Goal: Information Seeking & Learning: Learn about a topic

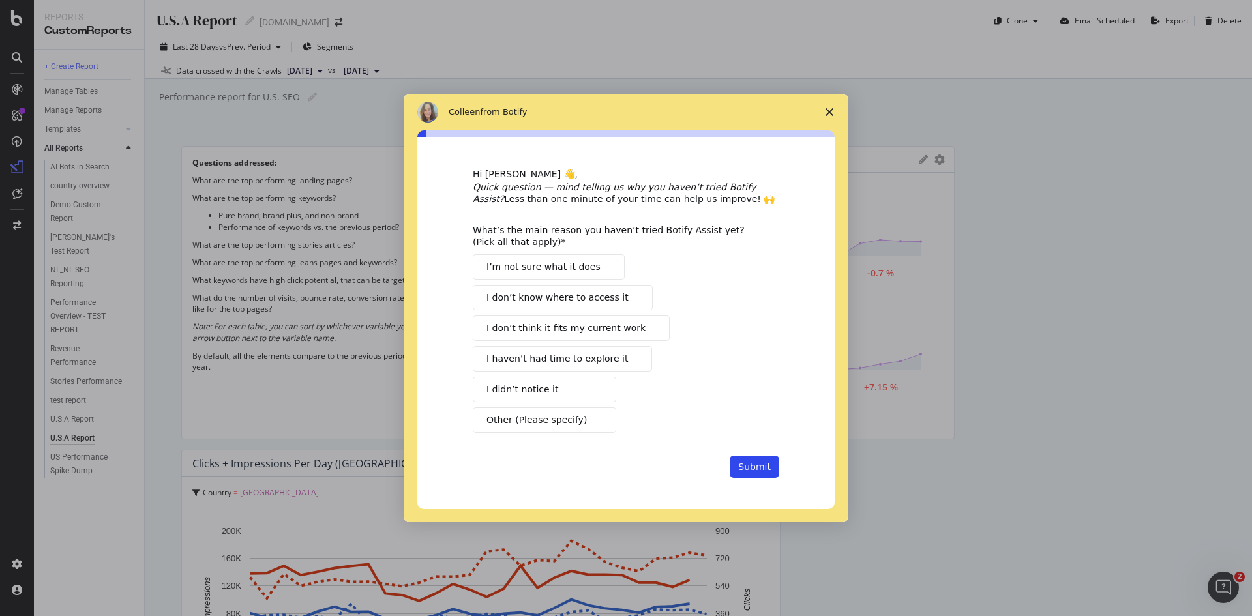
click at [575, 265] on span "I’m not sure what it does" at bounding box center [544, 267] width 114 height 14
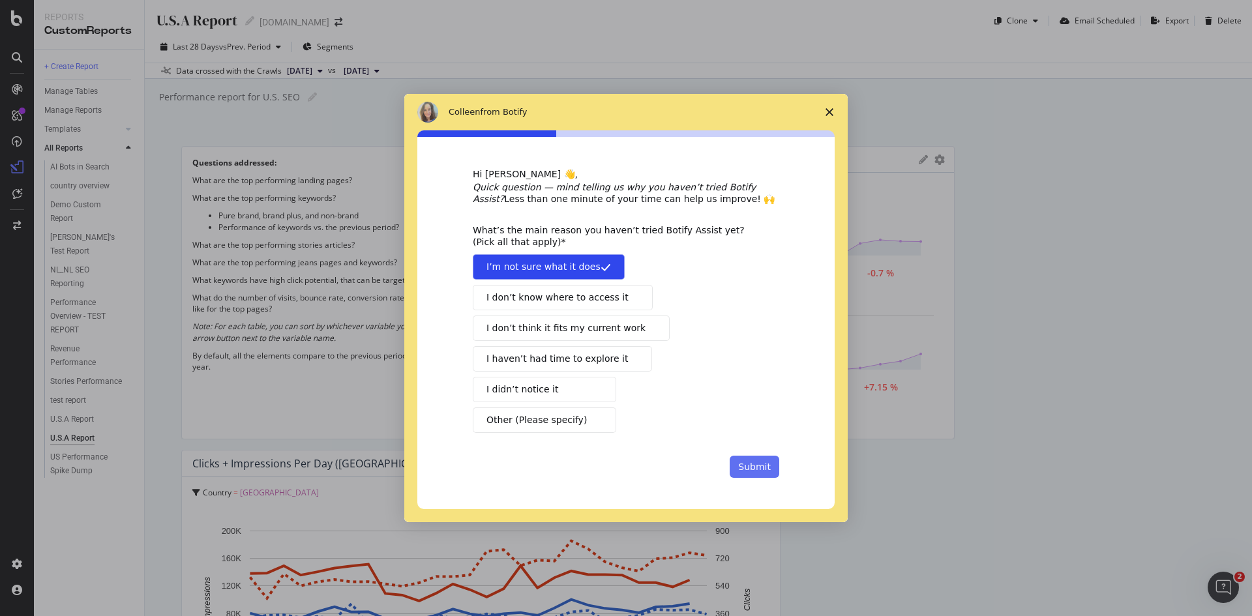
click at [757, 464] on button "Submit" at bounding box center [755, 467] width 50 height 22
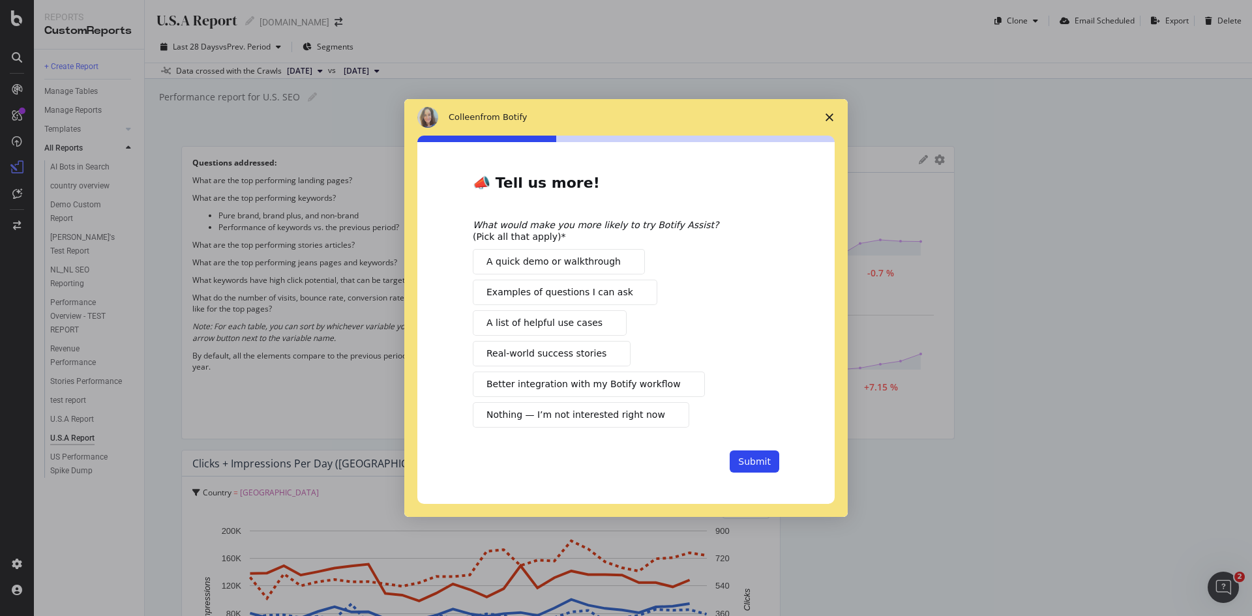
click at [571, 321] on span "A list of helpful use cases" at bounding box center [545, 323] width 116 height 14
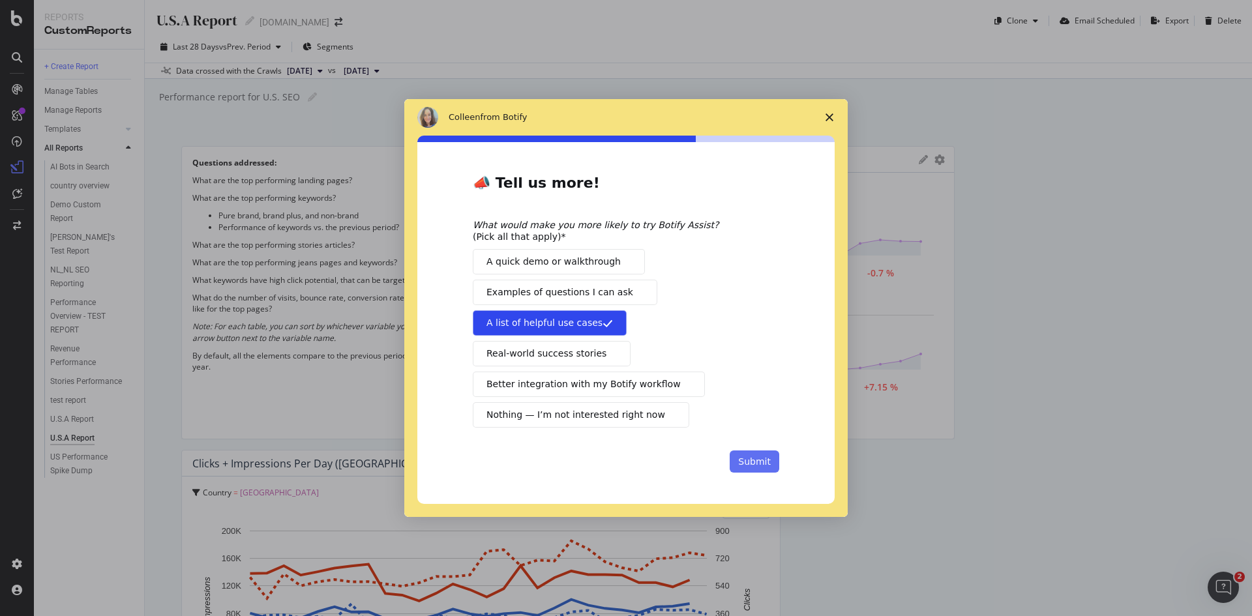
click at [750, 462] on button "Submit" at bounding box center [755, 462] width 50 height 22
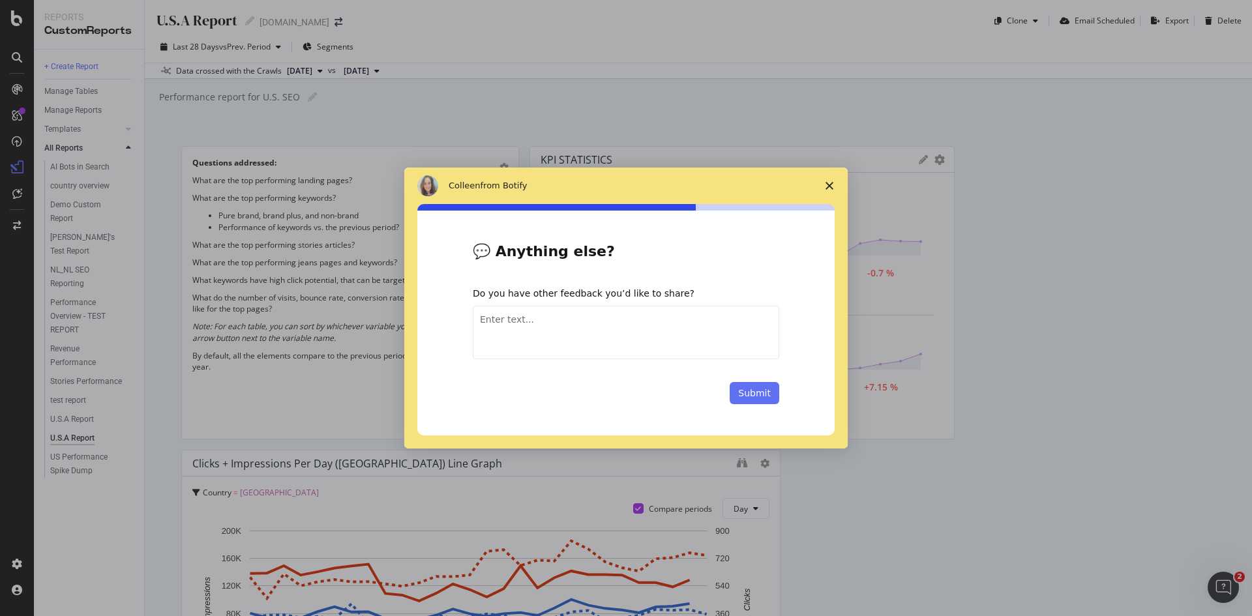
click at [772, 392] on button "Submit" at bounding box center [755, 393] width 50 height 22
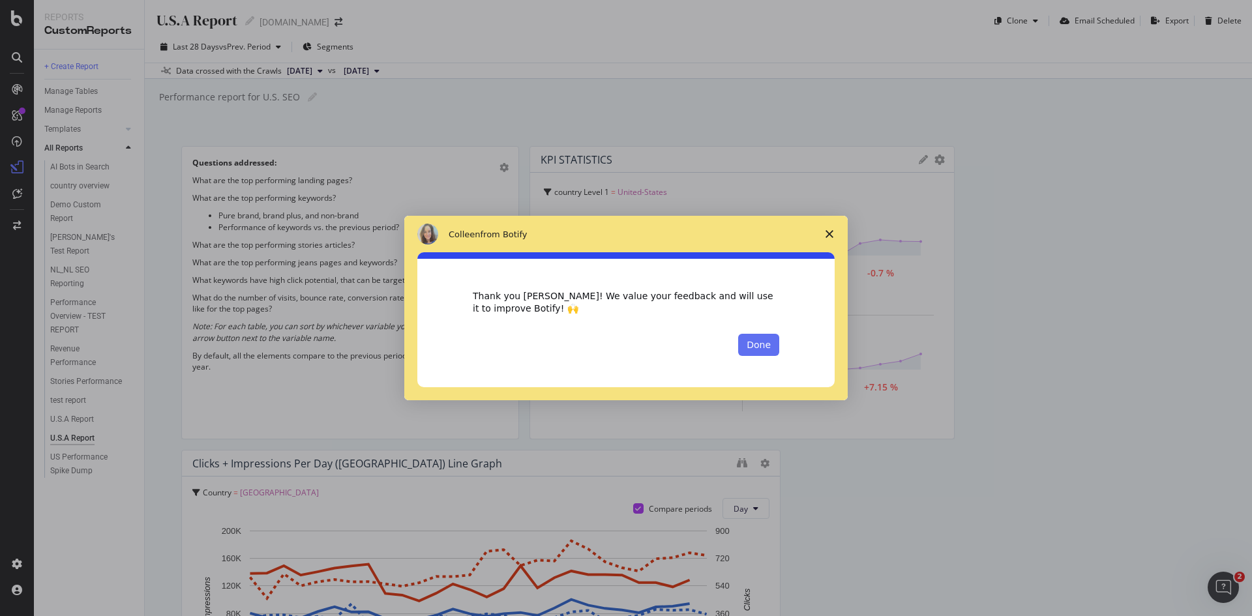
click at [763, 349] on button "Done" at bounding box center [758, 345] width 41 height 22
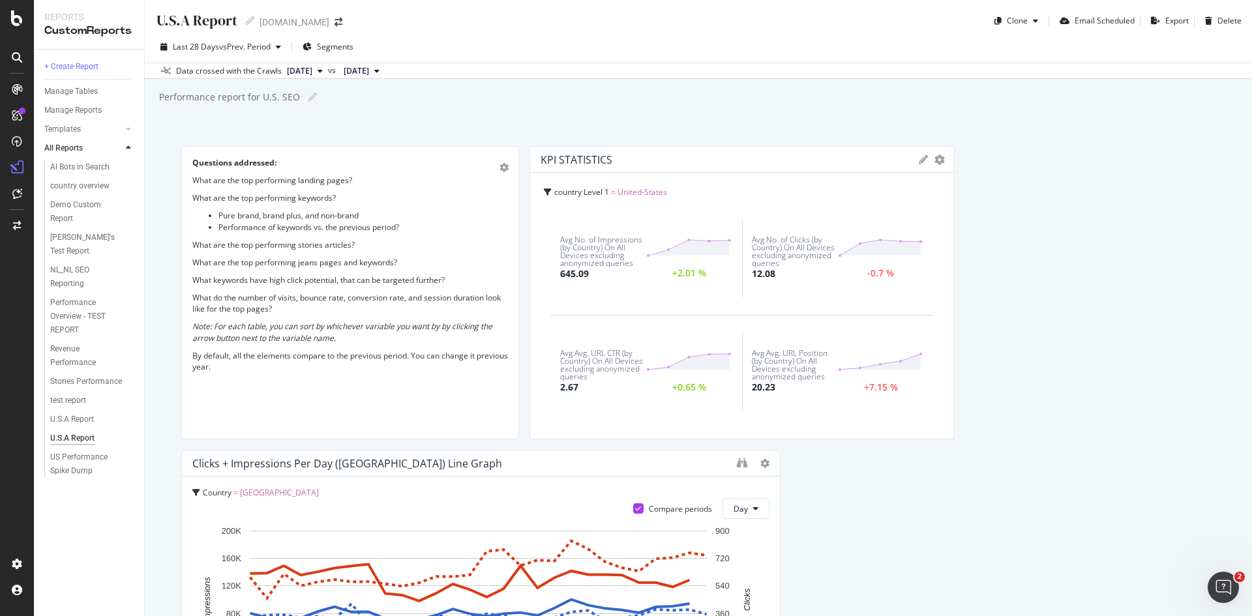
click at [380, 70] on icon at bounding box center [376, 71] width 5 height 8
click at [635, 106] on div "Performance report for U.S. SEO Performance report for U.S. SEO" at bounding box center [705, 97] width 1094 height 20
click at [242, 46] on span "vs Prev. Period" at bounding box center [245, 46] width 52 height 11
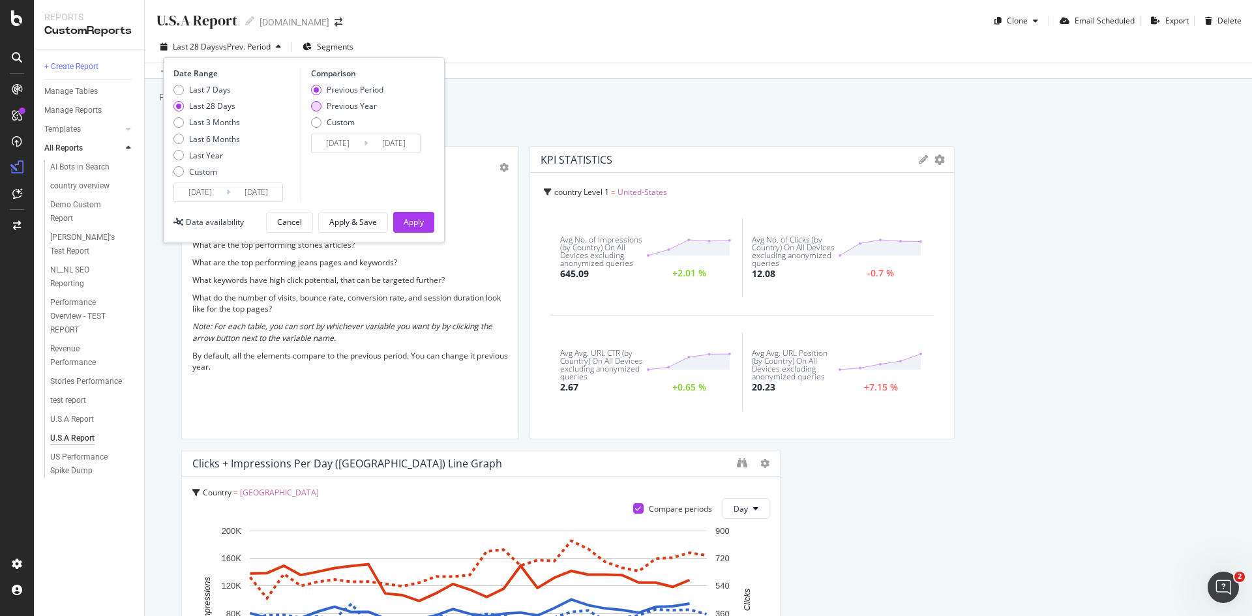
click at [318, 108] on div "Previous Year" at bounding box center [316, 106] width 10 height 10
type input "2024/07/16"
type input "2024/08/12"
click at [409, 218] on div "Apply" at bounding box center [414, 222] width 20 height 11
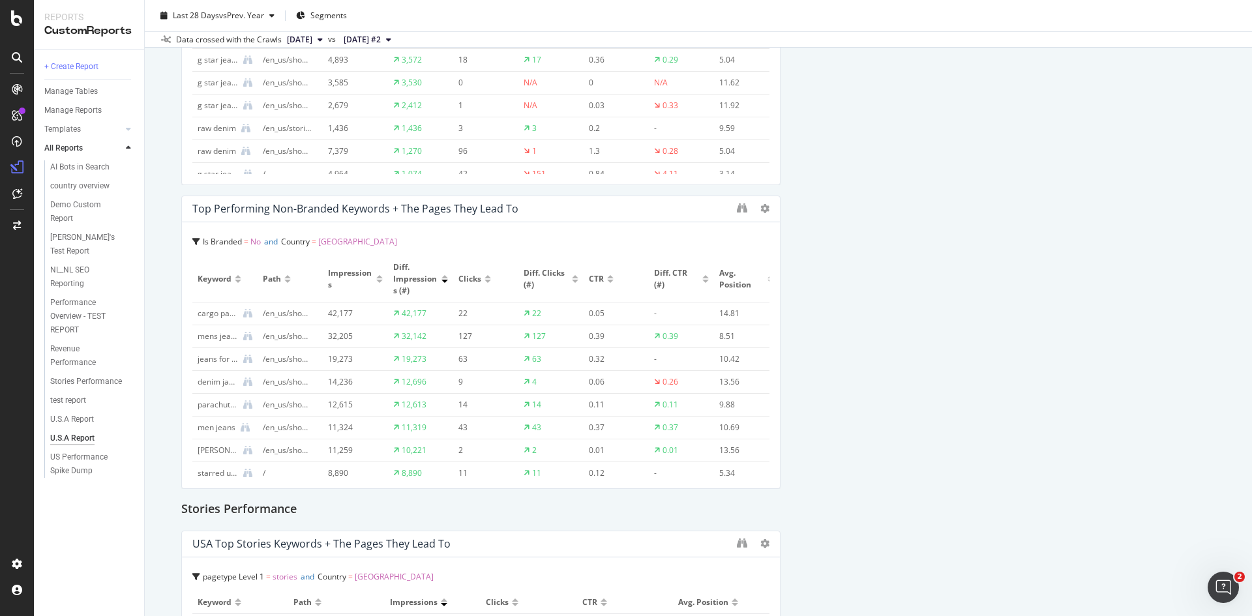
drag, startPoint x: 616, startPoint y: 382, endPoint x: 1031, endPoint y: 420, distance: 416.6
click at [1031, 419] on div "Questions addressed: What are the top performing landing pages? What are the to…" at bounding box center [698, 224] width 1034 height 4012
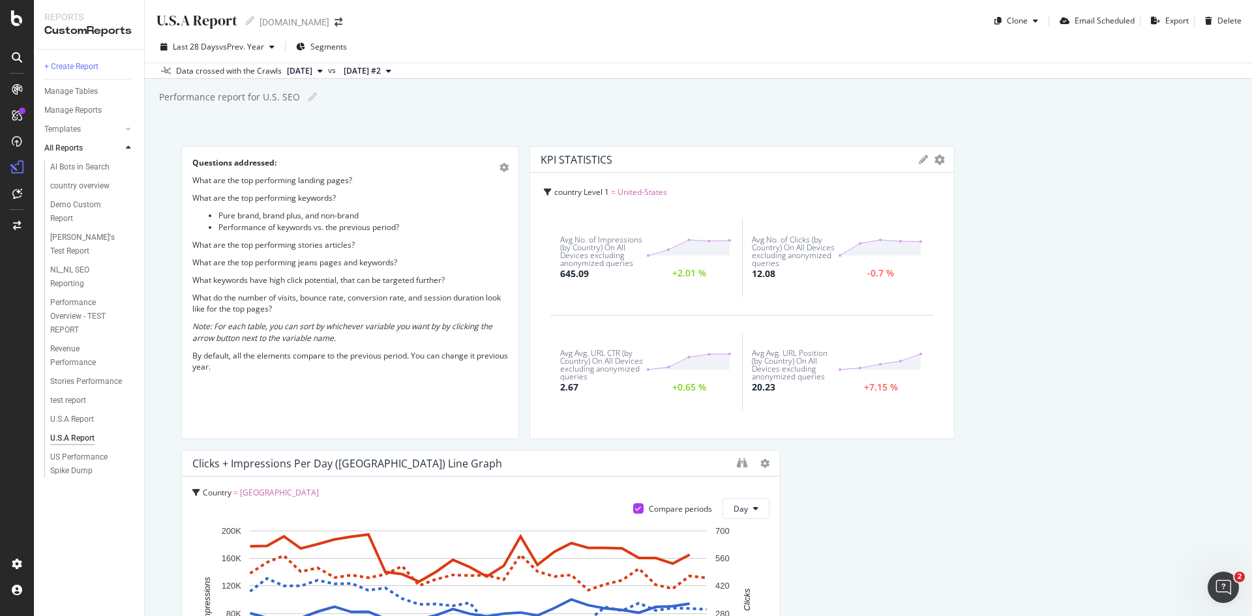
click at [381, 73] on span "[DATE] #2" at bounding box center [362, 71] width 37 height 12
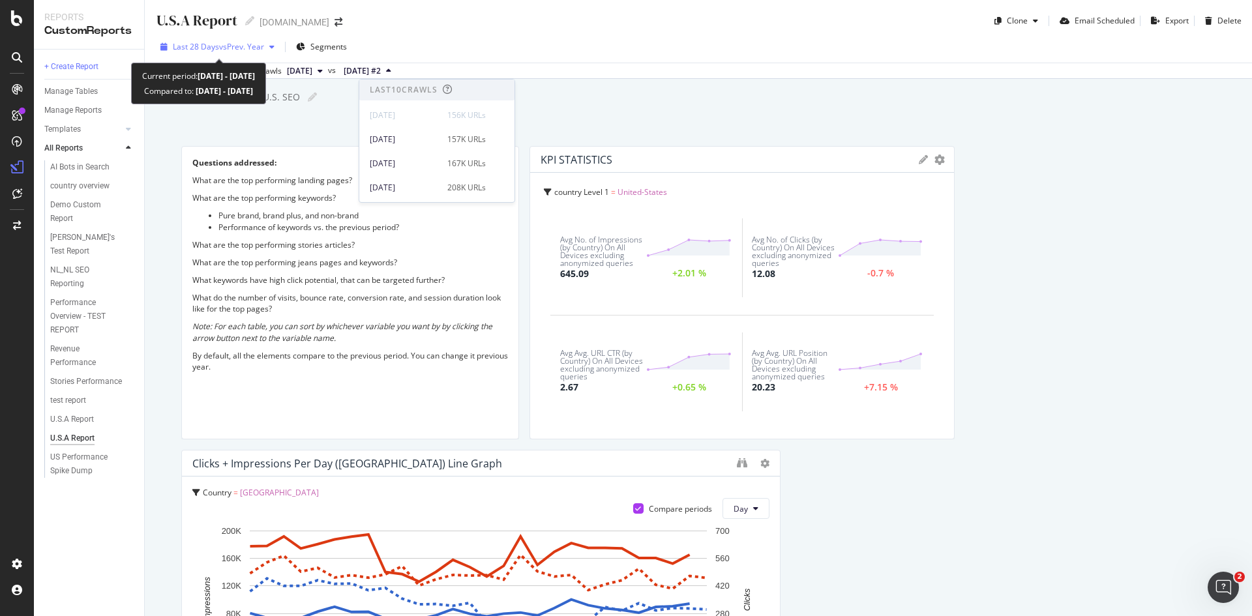
click at [212, 46] on span "Last 28 Days" at bounding box center [196, 46] width 46 height 11
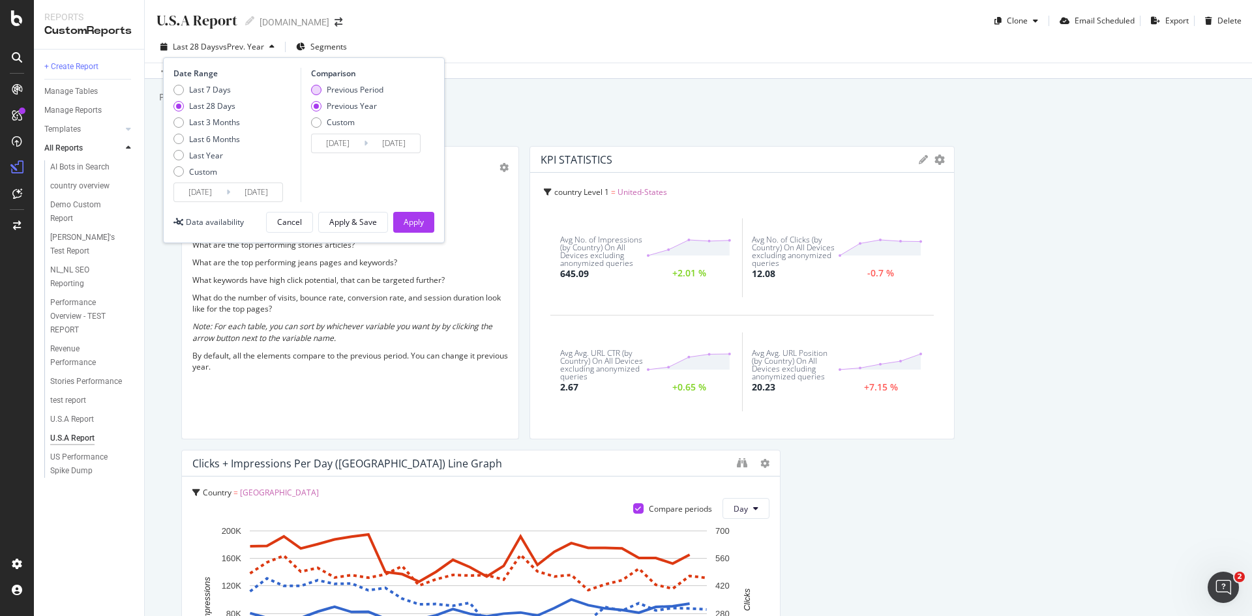
click at [321, 92] on div "Previous Period" at bounding box center [316, 90] width 10 height 10
type input "2025/06/17"
type input "2025/07/14"
click at [415, 224] on div "Apply" at bounding box center [414, 222] width 20 height 11
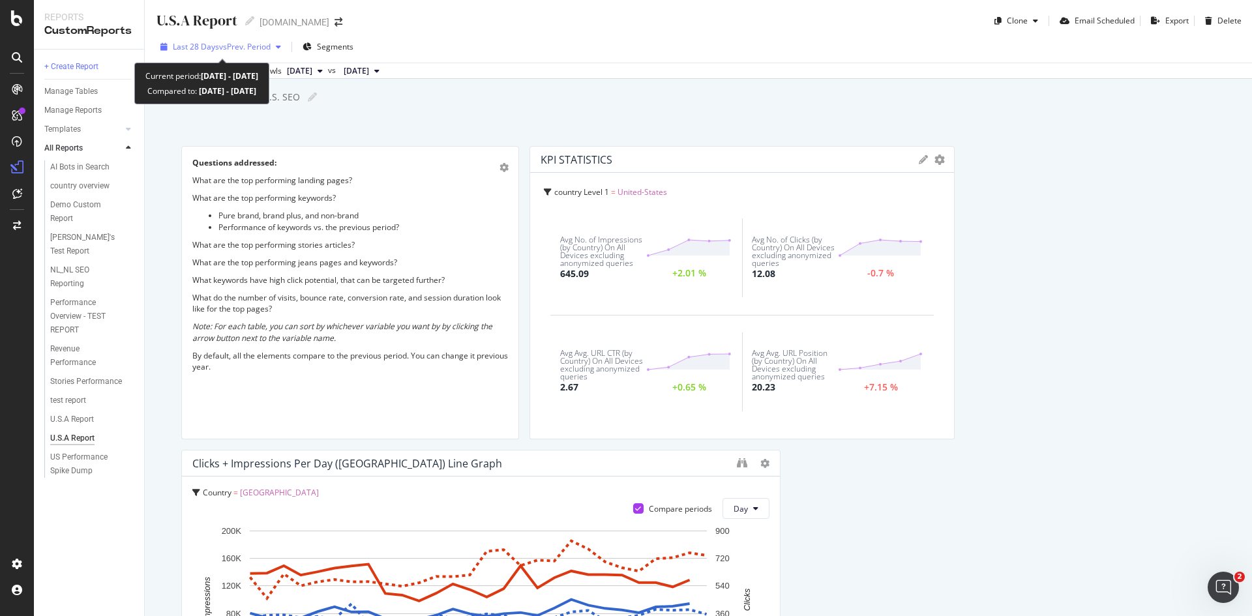
click at [246, 47] on span "vs Prev. Period" at bounding box center [245, 46] width 52 height 11
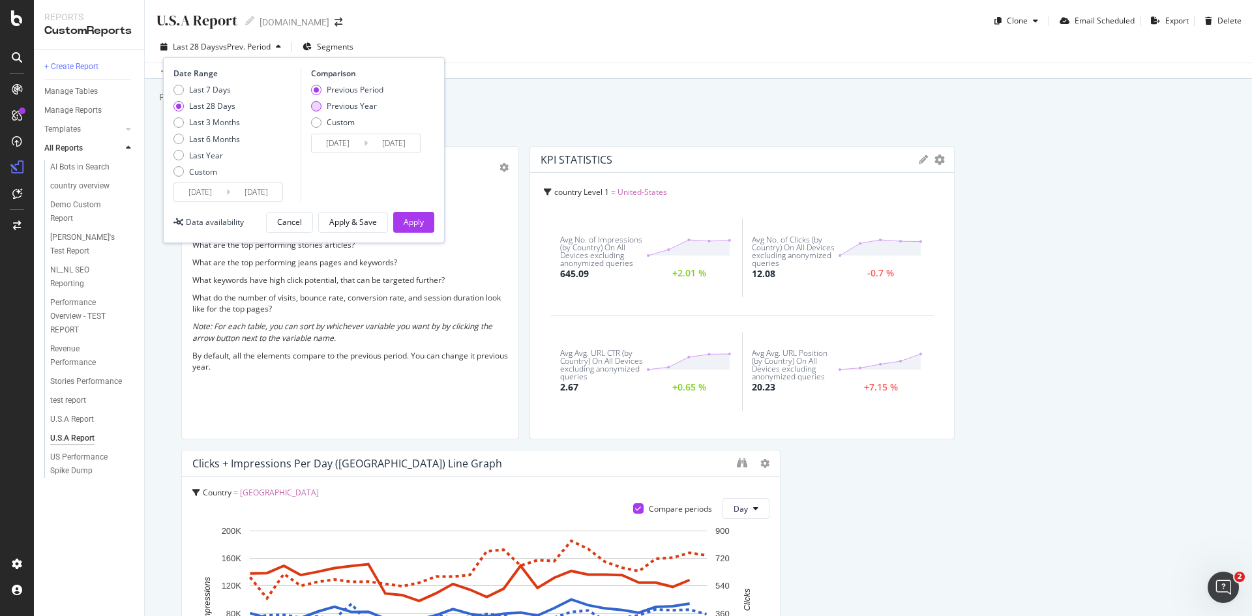
click at [319, 109] on div "Previous Year" at bounding box center [316, 106] width 10 height 10
type input "2024/07/16"
type input "2024/08/12"
click at [413, 220] on div "Apply" at bounding box center [414, 222] width 20 height 11
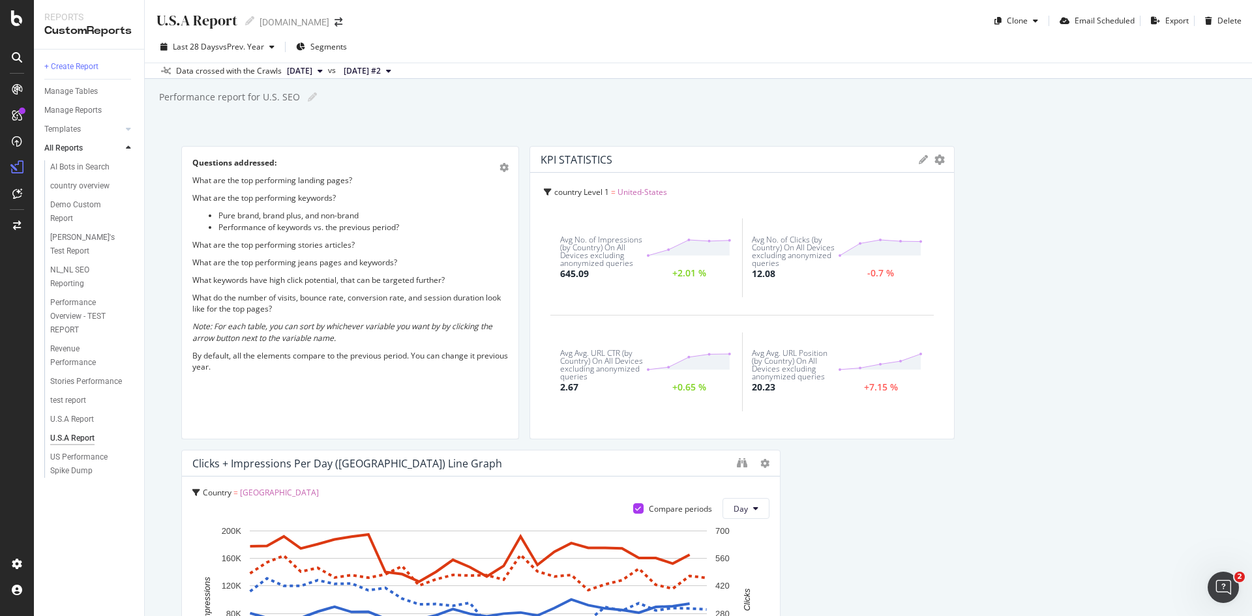
click at [381, 72] on span "[DATE] #2" at bounding box center [362, 71] width 37 height 12
click at [603, 93] on div "Performance report for U.S. SEO Performance report for U.S. SEO" at bounding box center [705, 97] width 1094 height 20
click at [65, 413] on div "U.S.A Report" at bounding box center [72, 420] width 44 height 14
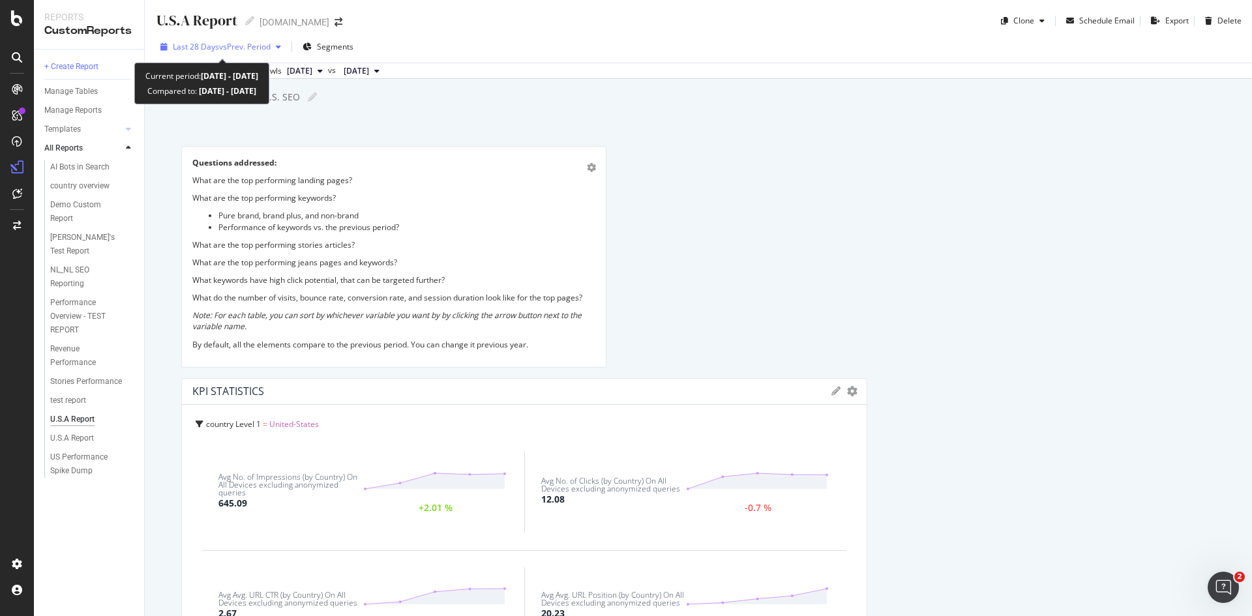
click at [247, 48] on span "vs Prev. Period" at bounding box center [245, 46] width 52 height 11
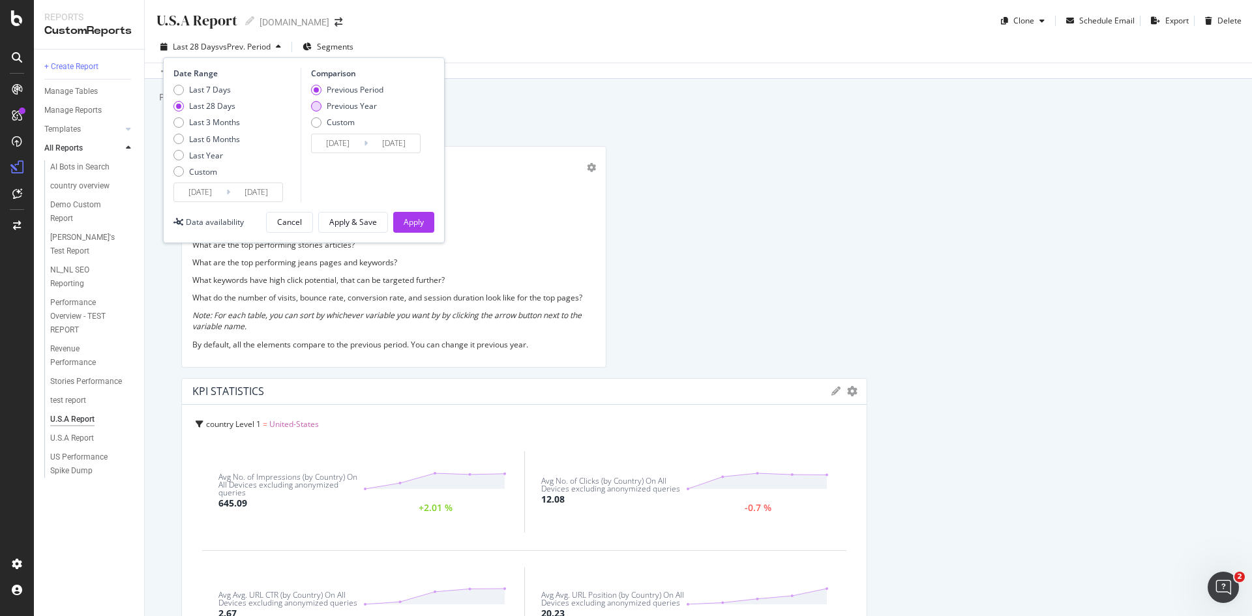
click at [314, 108] on div "Previous Year" at bounding box center [316, 106] width 10 height 10
type input "2024/07/16"
type input "2024/08/12"
click at [419, 228] on div "Apply" at bounding box center [414, 223] width 20 height 20
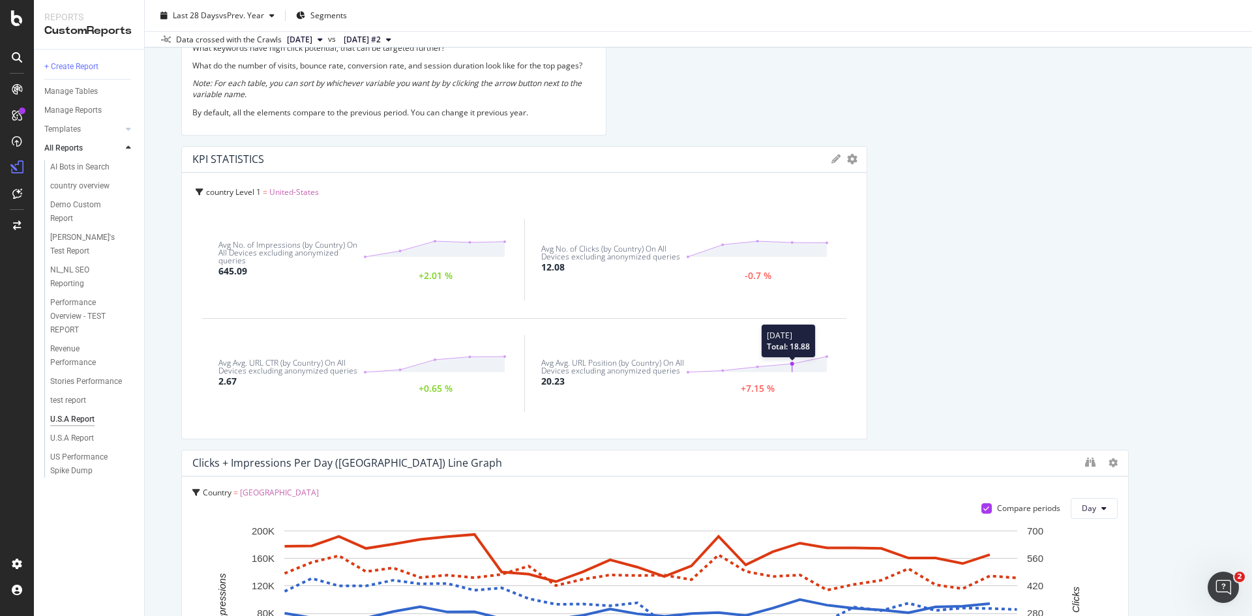
scroll to position [196, 0]
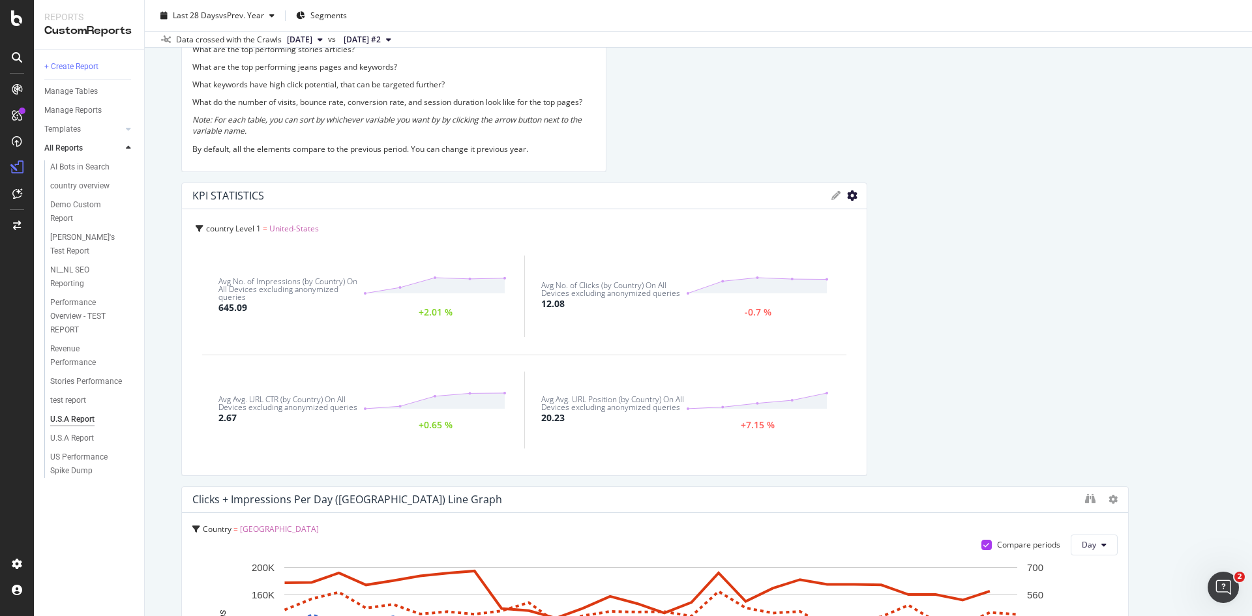
click at [847, 197] on icon "gear" at bounding box center [852, 195] width 10 height 10
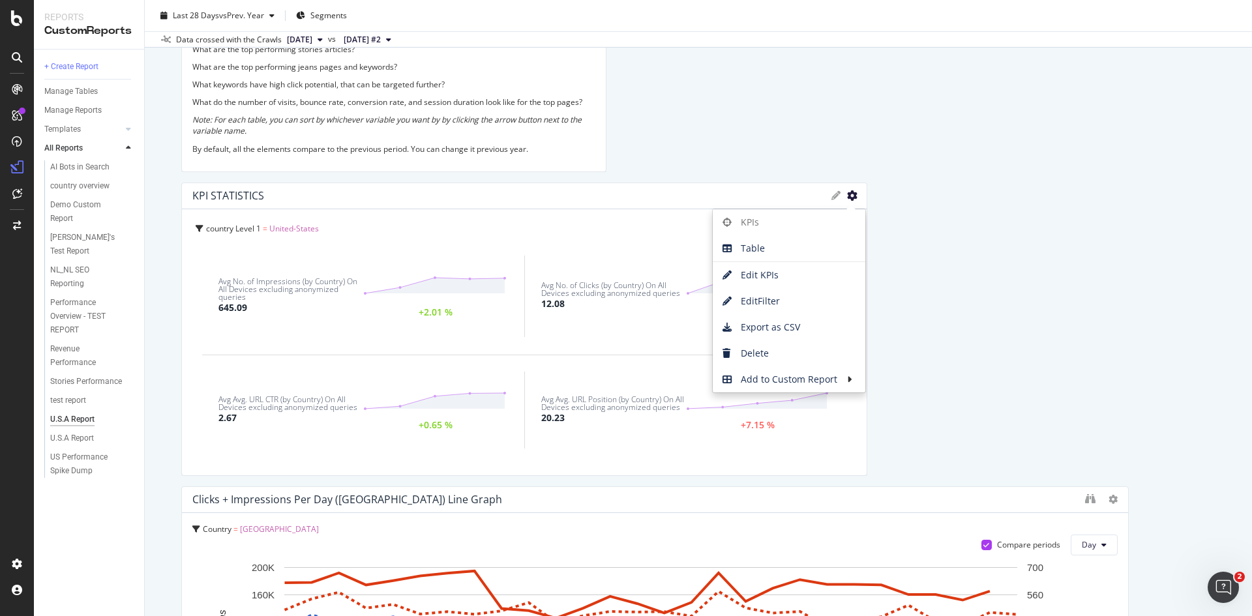
click at [847, 197] on icon "gear" at bounding box center [852, 195] width 10 height 10
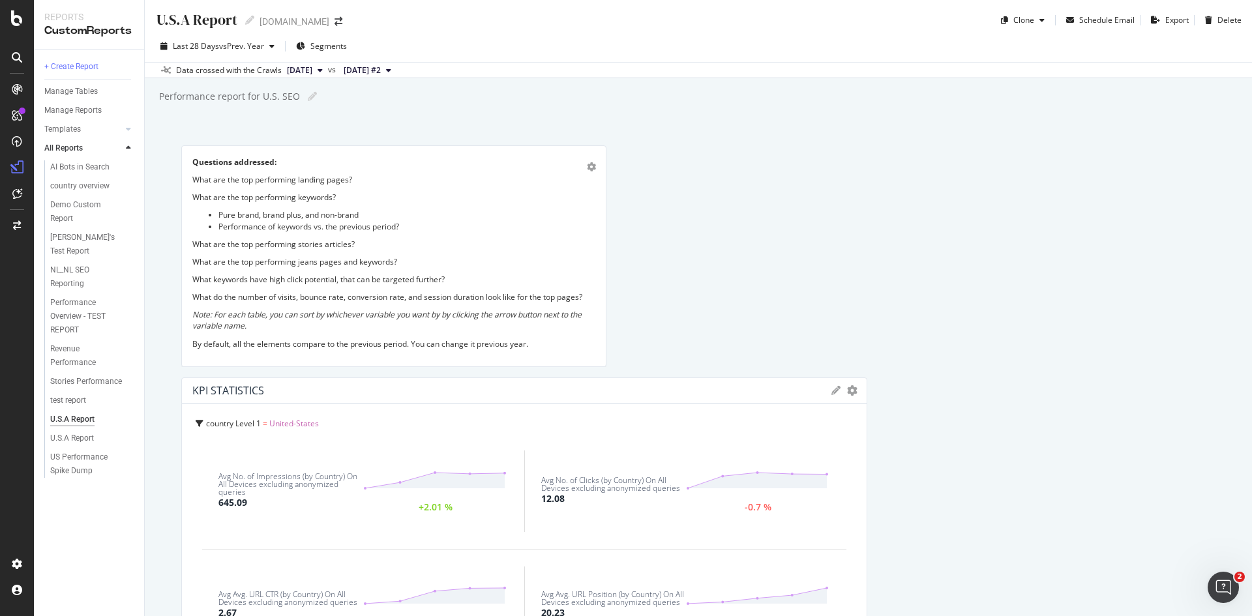
scroll to position [0, 0]
click at [215, 48] on span "Last 28 Days" at bounding box center [196, 46] width 46 height 11
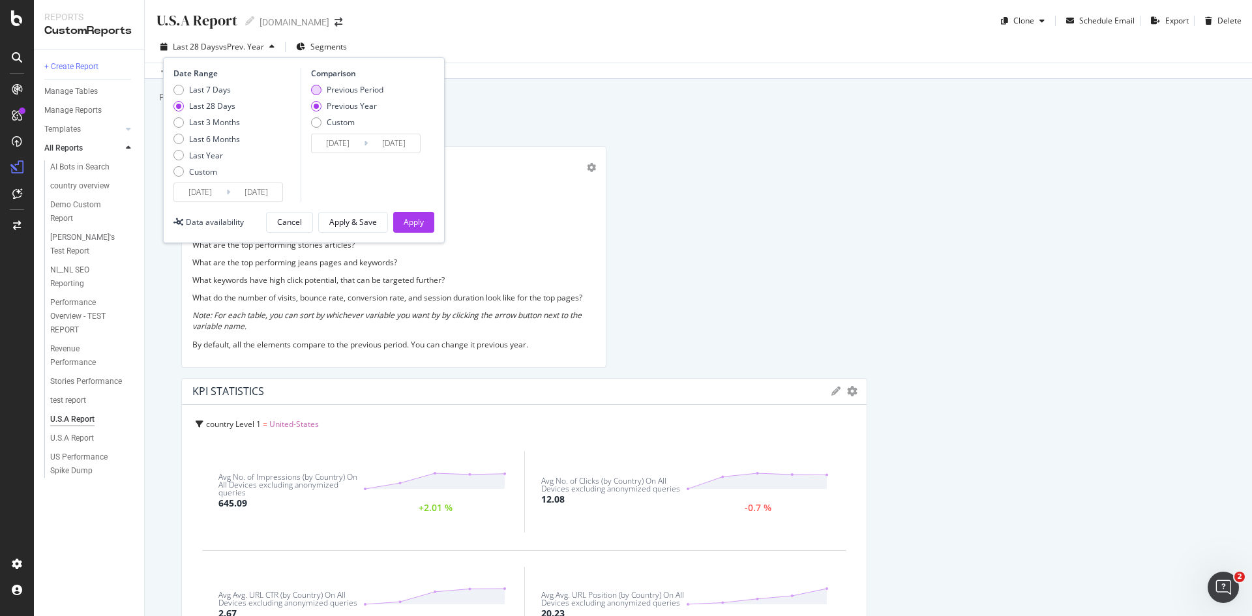
click at [320, 91] on div "Previous Period" at bounding box center [316, 90] width 10 height 10
type input "2025/06/17"
type input "2025/07/14"
click at [177, 88] on div "Last 7 Days" at bounding box center [178, 90] width 10 height 10
type input "2025/08/05"
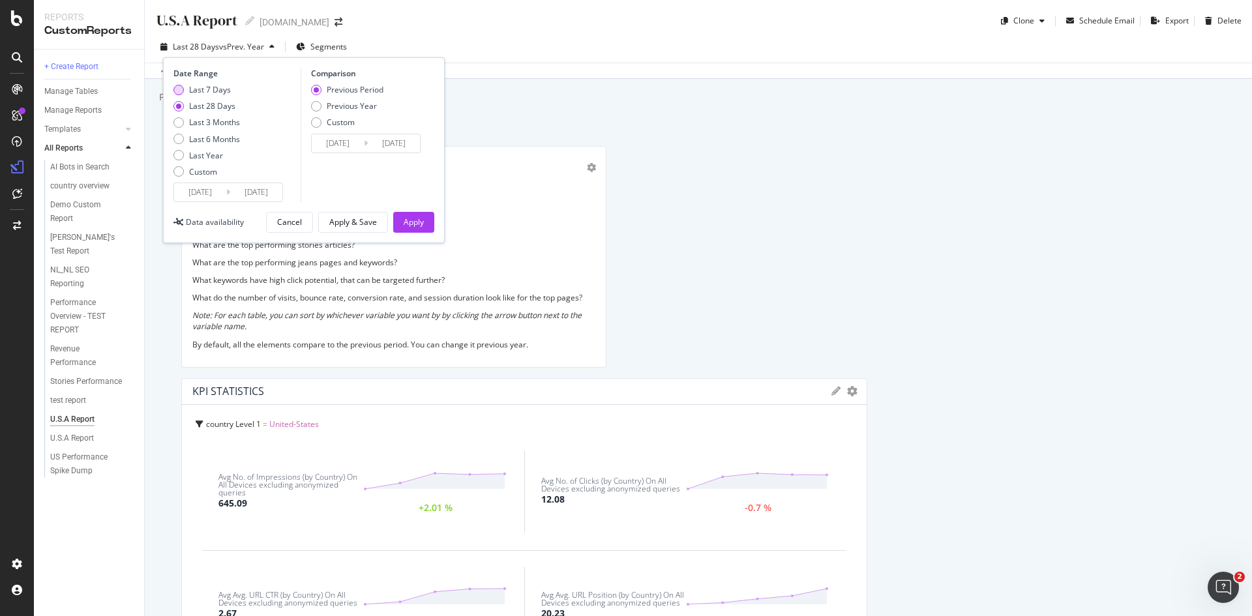
type input "2025/07/29"
type input "2025/08/04"
click at [414, 220] on div "Apply" at bounding box center [414, 222] width 20 height 11
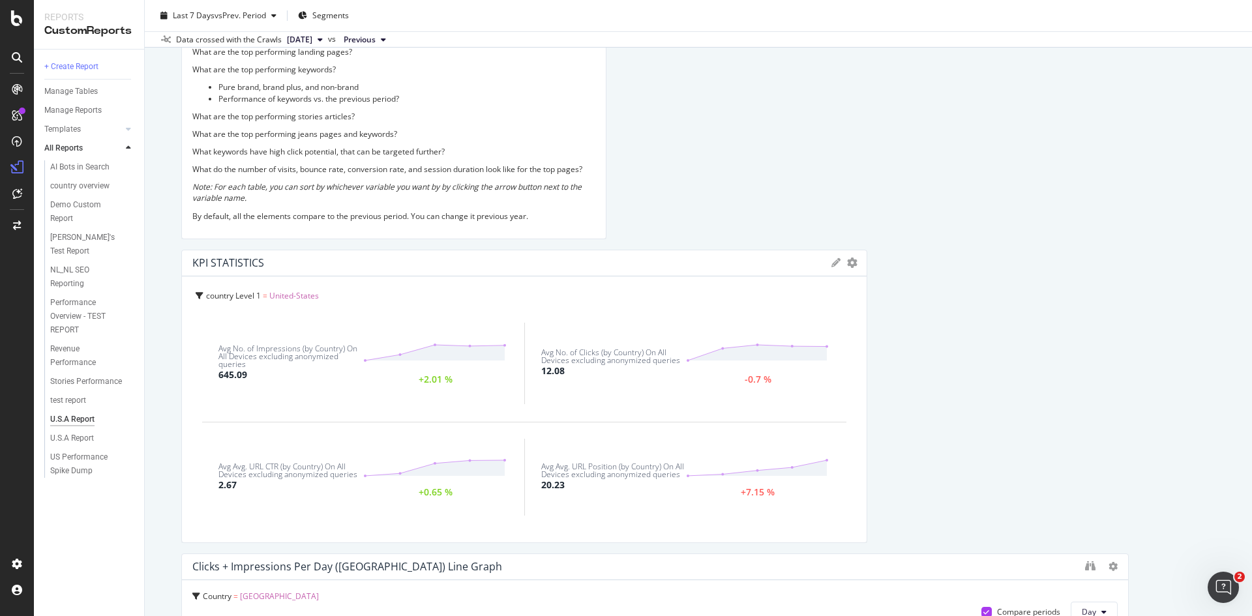
scroll to position [130, 0]
click at [847, 262] on icon "gear" at bounding box center [852, 261] width 10 height 10
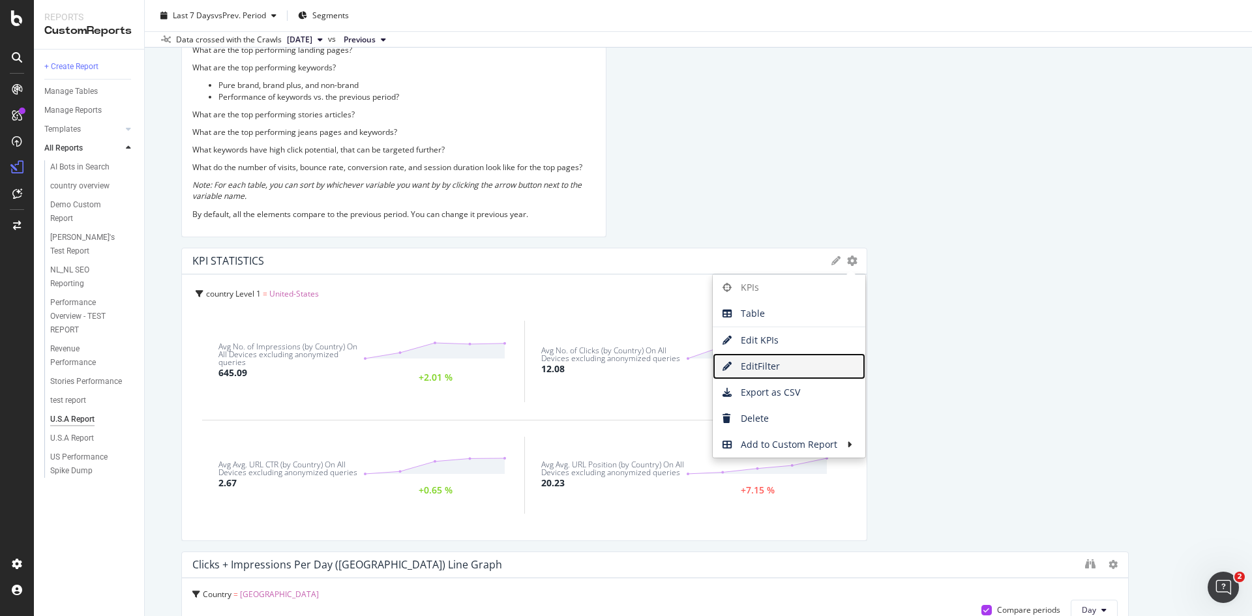
click at [765, 362] on span "Edit Filter" at bounding box center [789, 367] width 153 height 20
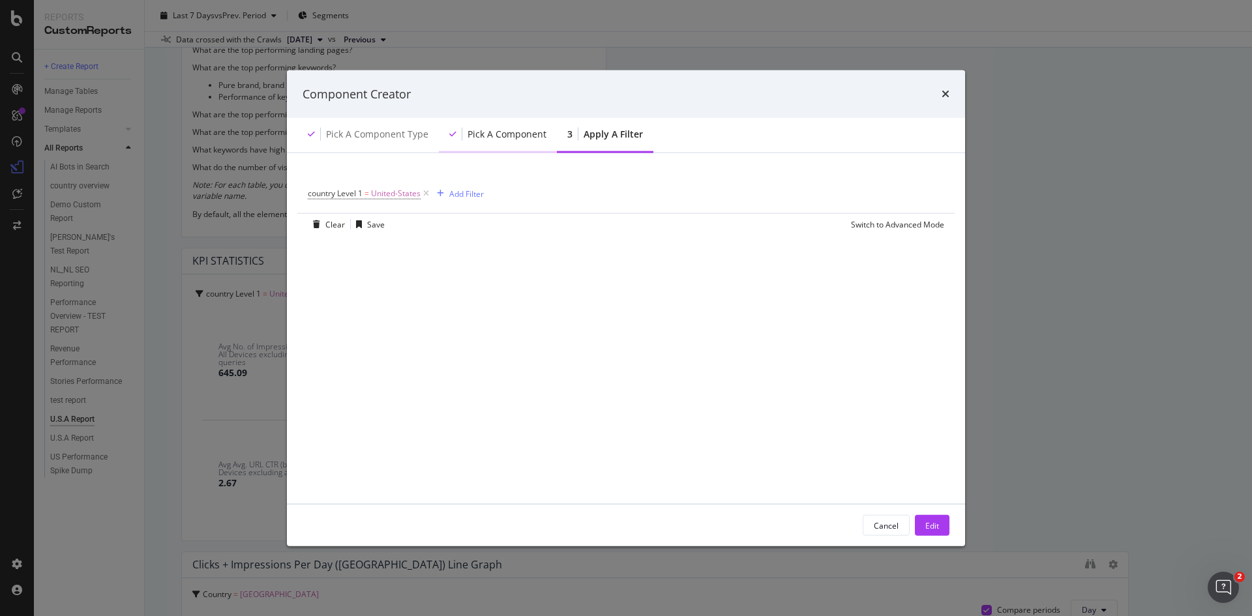
click at [496, 142] on div "Pick a Component" at bounding box center [498, 135] width 118 height 36
click at [389, 134] on div "Pick a Component type" at bounding box center [377, 134] width 102 height 13
click at [886, 525] on div "Cancel" at bounding box center [886, 525] width 25 height 11
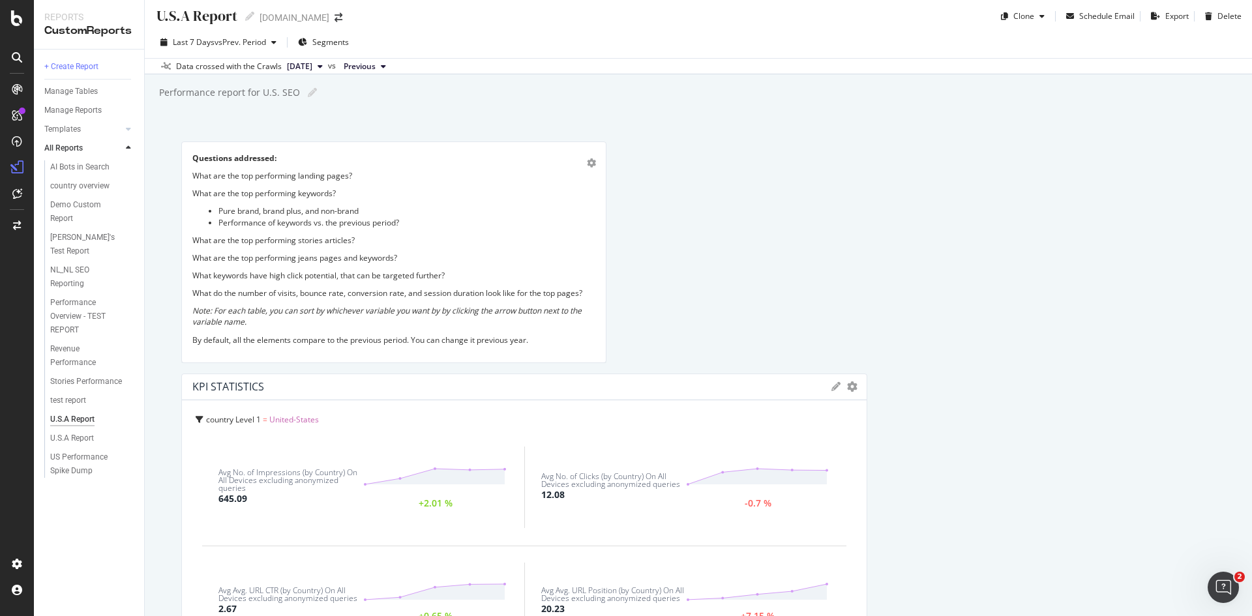
scroll to position [0, 0]
click at [324, 47] on span "Segments" at bounding box center [330, 46] width 37 height 11
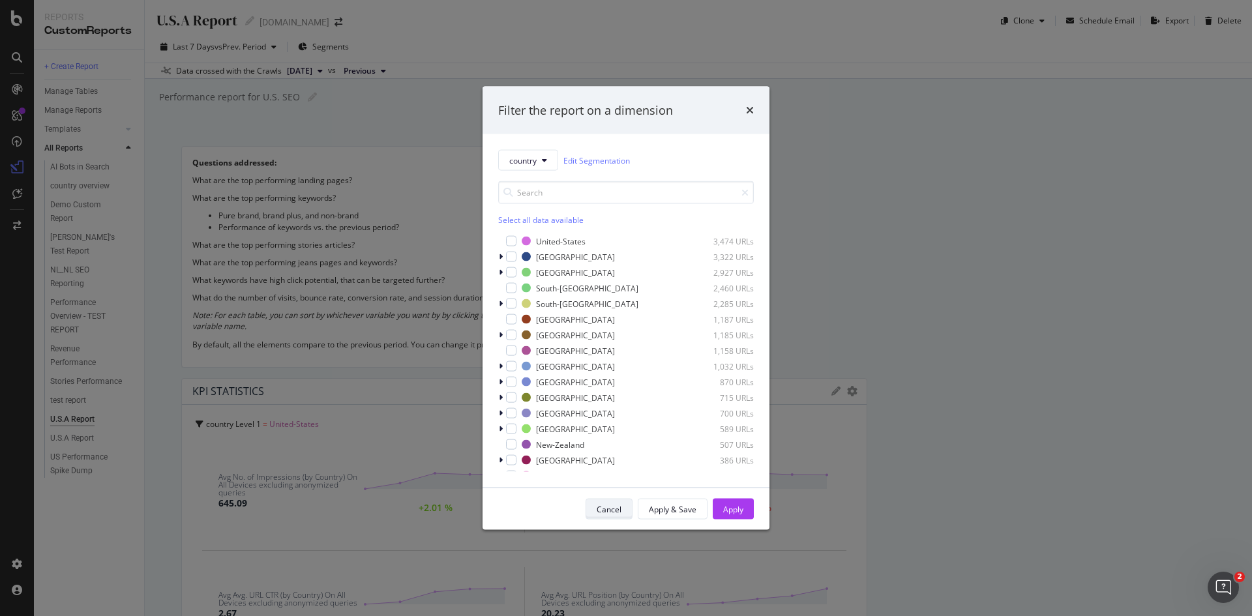
click at [618, 512] on div "Cancel" at bounding box center [609, 508] width 25 height 11
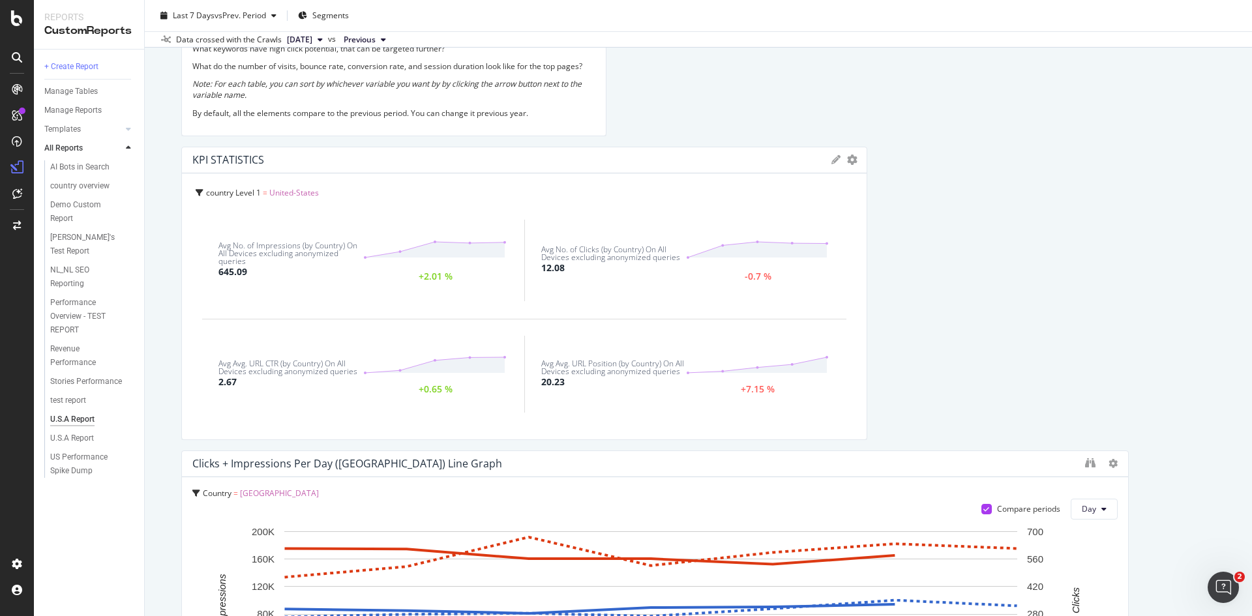
scroll to position [261, 0]
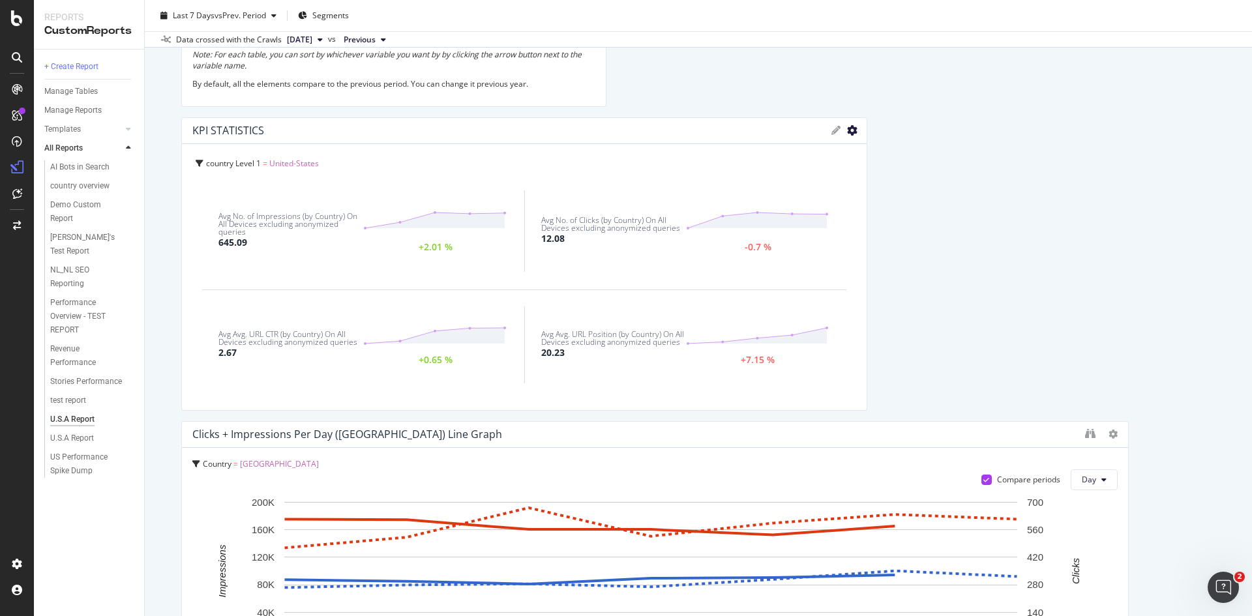
click at [847, 132] on icon "gear" at bounding box center [852, 130] width 10 height 10
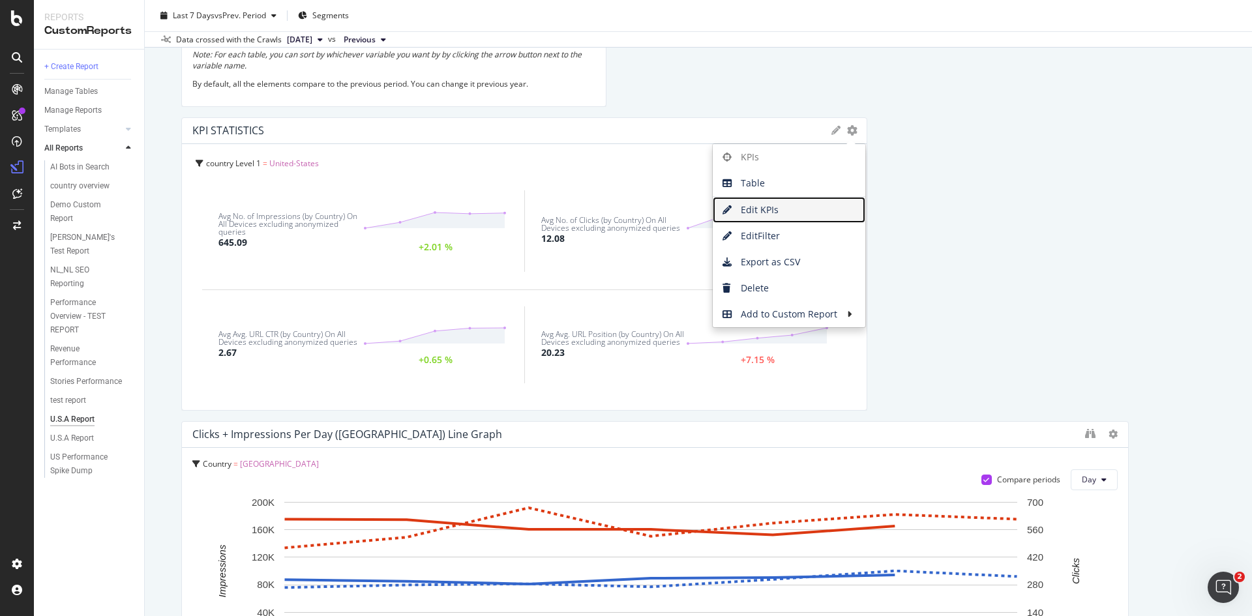
click at [780, 207] on span "Edit KPIs" at bounding box center [789, 210] width 153 height 20
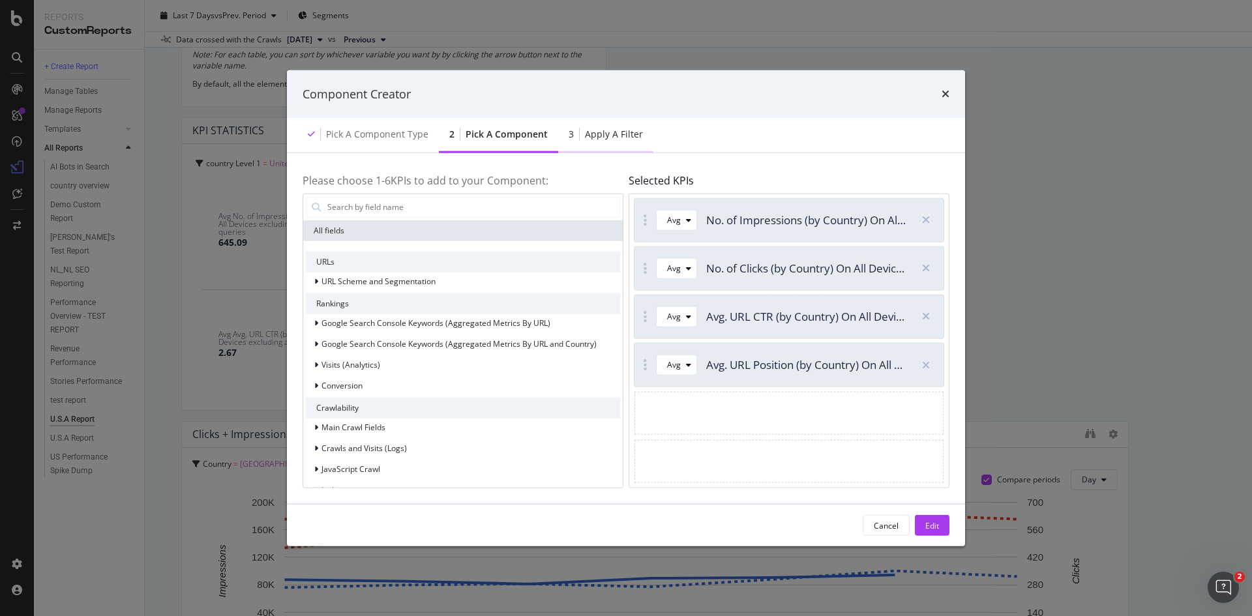
click at [612, 138] on div "Apply a Filter" at bounding box center [614, 134] width 58 height 13
click at [623, 131] on div "Apply a Filter" at bounding box center [614, 134] width 58 height 13
click at [938, 525] on div "Edit" at bounding box center [932, 525] width 14 height 11
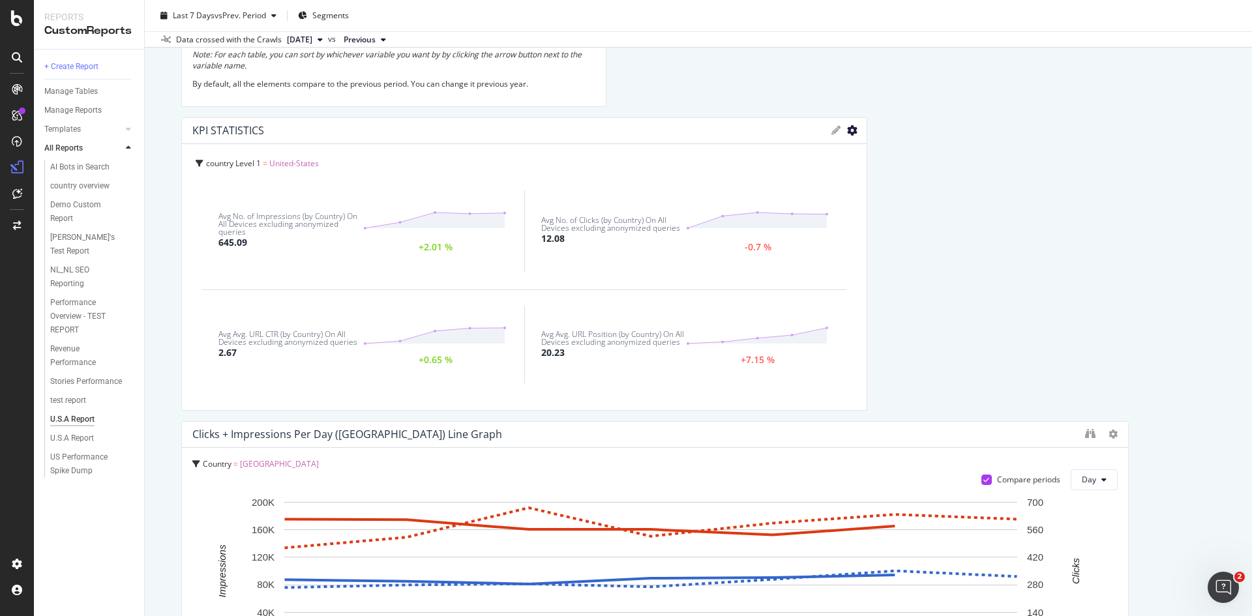
click at [847, 135] on icon "gear" at bounding box center [852, 130] width 10 height 10
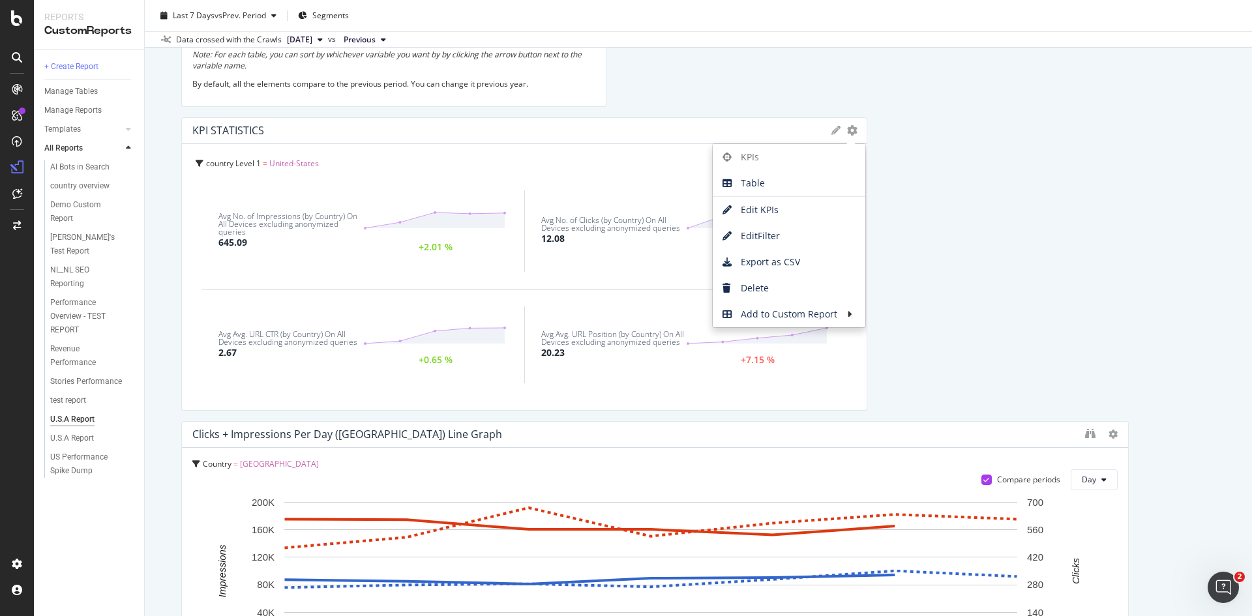
click at [832, 129] on icon at bounding box center [836, 130] width 9 height 9
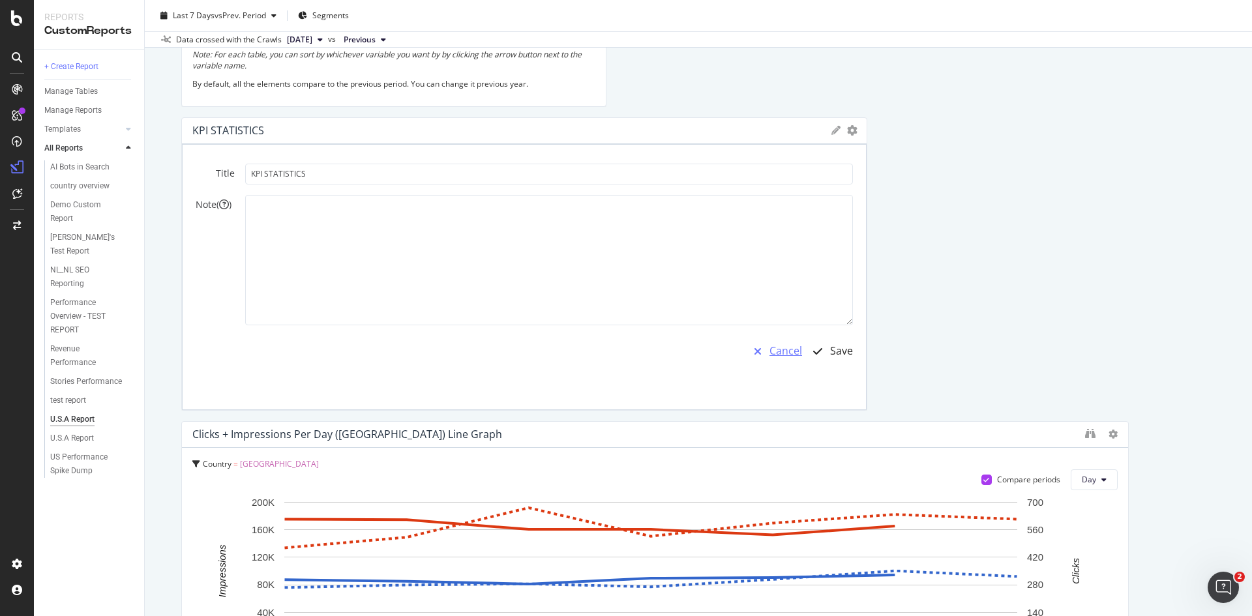
click at [773, 348] on div "Cancel" at bounding box center [786, 351] width 33 height 15
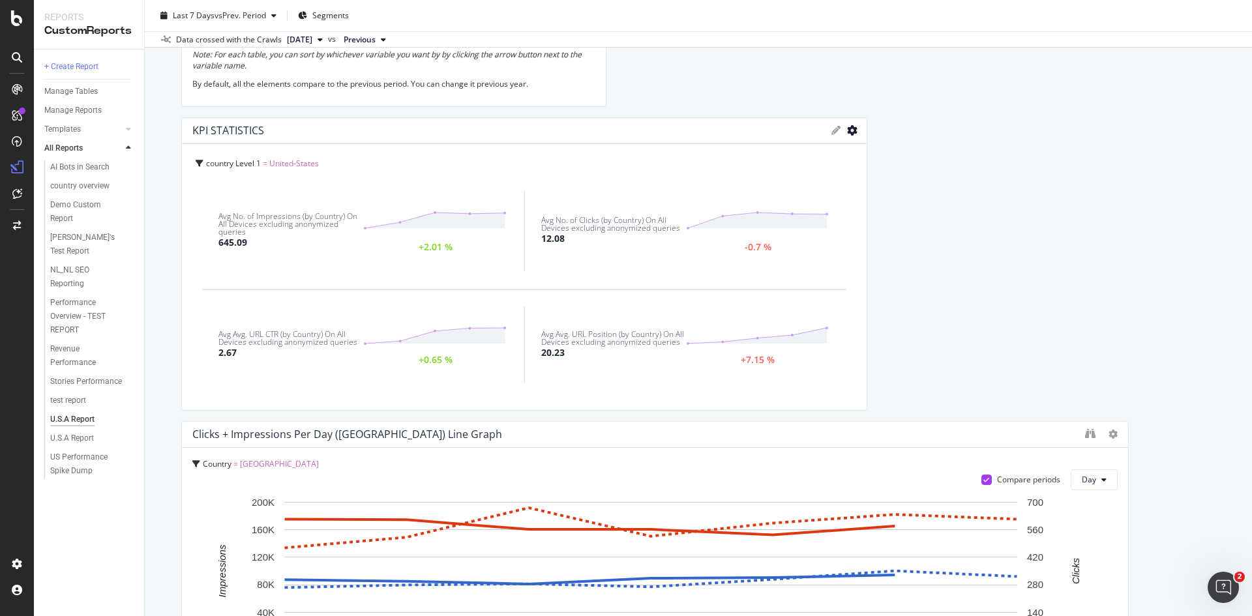
click at [847, 128] on icon "gear" at bounding box center [852, 130] width 10 height 10
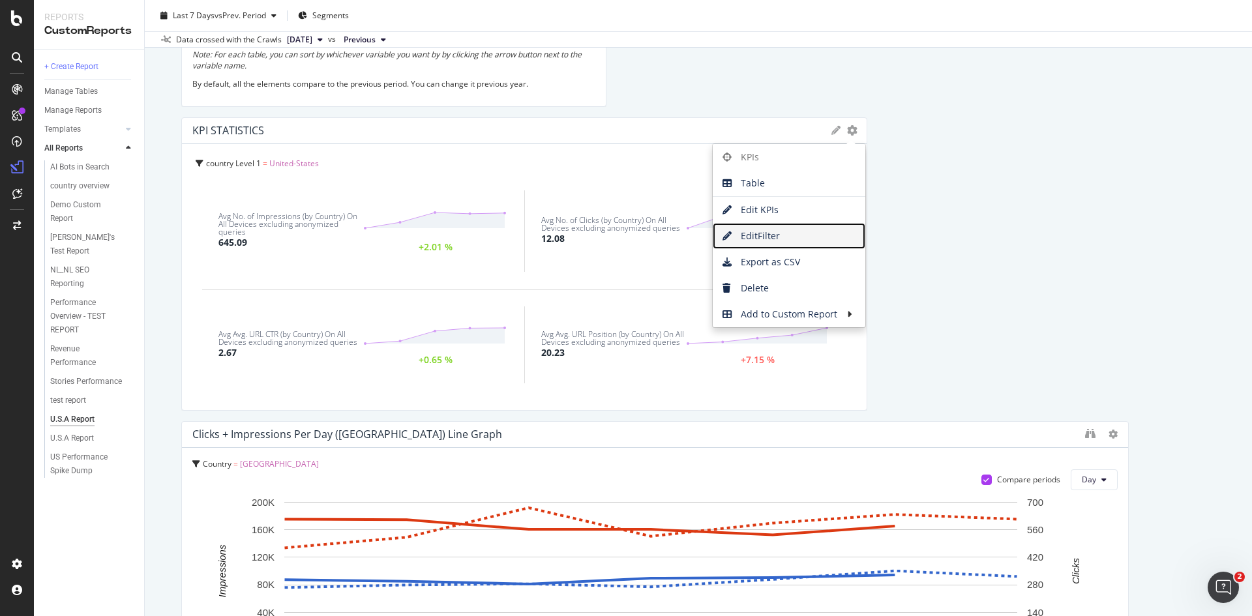
click at [759, 232] on span "Edit Filter" at bounding box center [789, 236] width 153 height 20
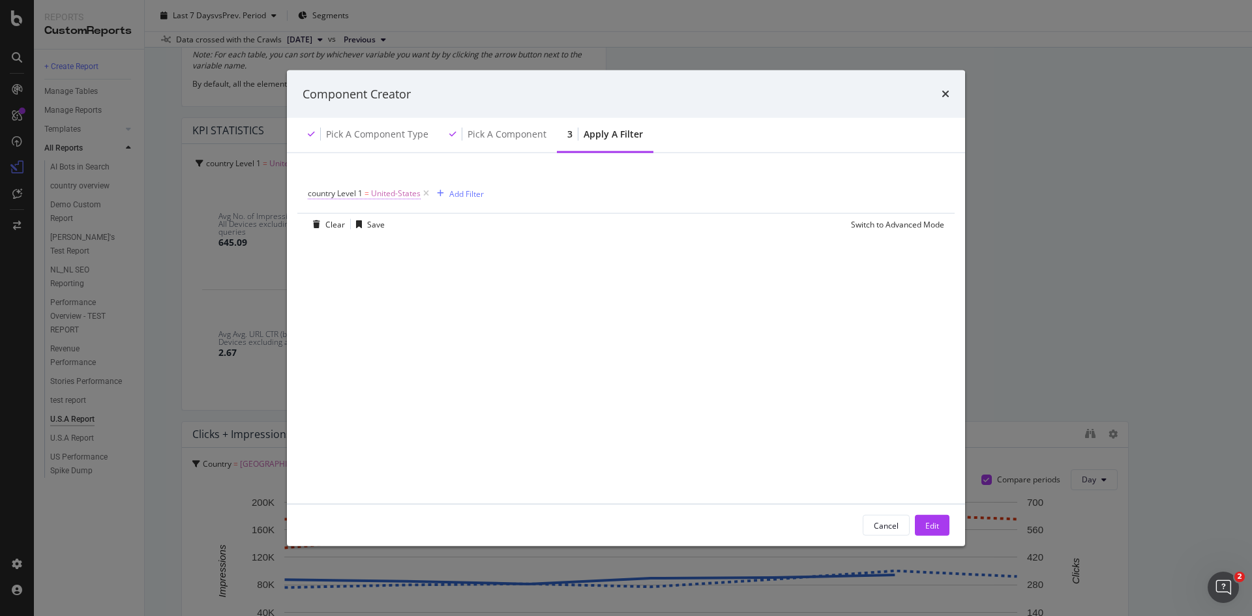
click at [400, 194] on span "United-States" at bounding box center [396, 194] width 50 height 18
click at [353, 247] on icon "modal" at bounding box center [349, 245] width 9 height 8
click at [393, 226] on div "On Current Crawl" at bounding box center [390, 224] width 143 height 21
click at [336, 314] on div "Cancel" at bounding box center [342, 317] width 25 height 11
click at [893, 522] on div "Cancel" at bounding box center [886, 525] width 25 height 11
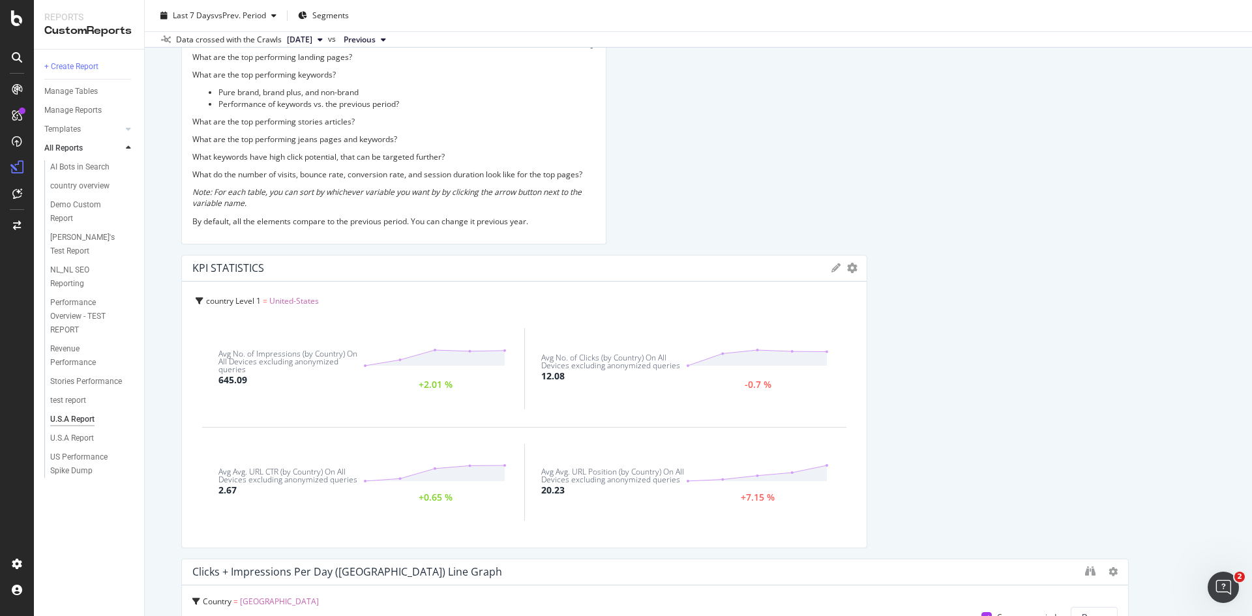
scroll to position [0, 0]
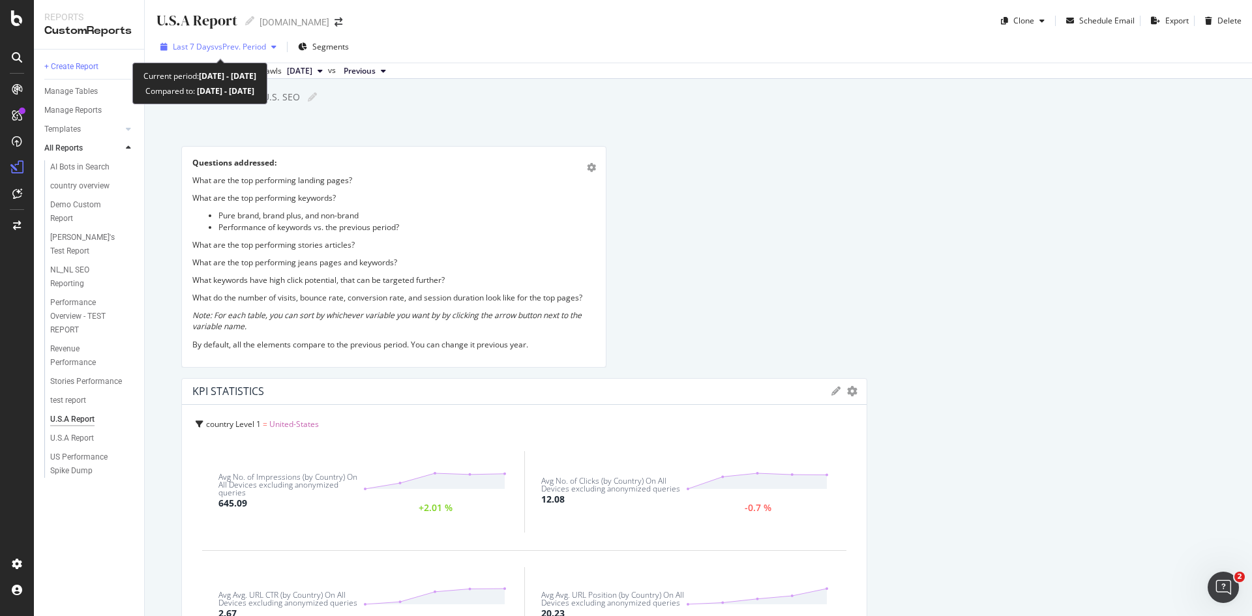
click at [235, 48] on span "vs Prev. Period" at bounding box center [241, 46] width 52 height 11
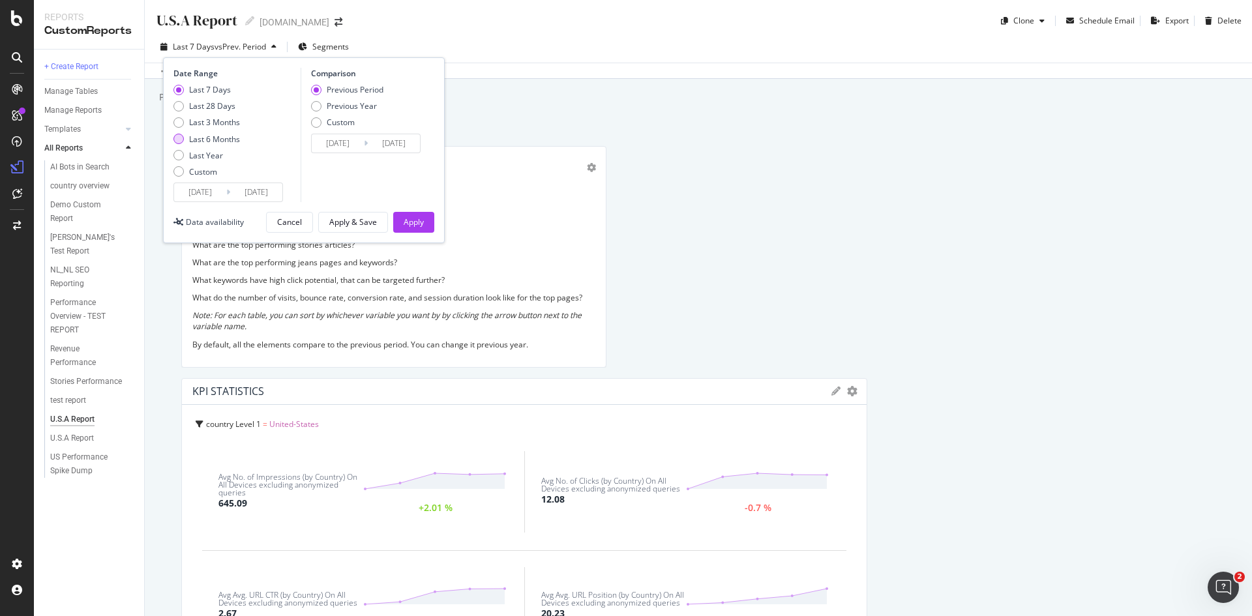
click at [182, 139] on div "Last 6 Months" at bounding box center [178, 139] width 10 height 10
type input "2025/02/12"
type input "2024/08/14"
type input "2025/02/11"
click at [314, 108] on div "Previous Year" at bounding box center [316, 106] width 10 height 10
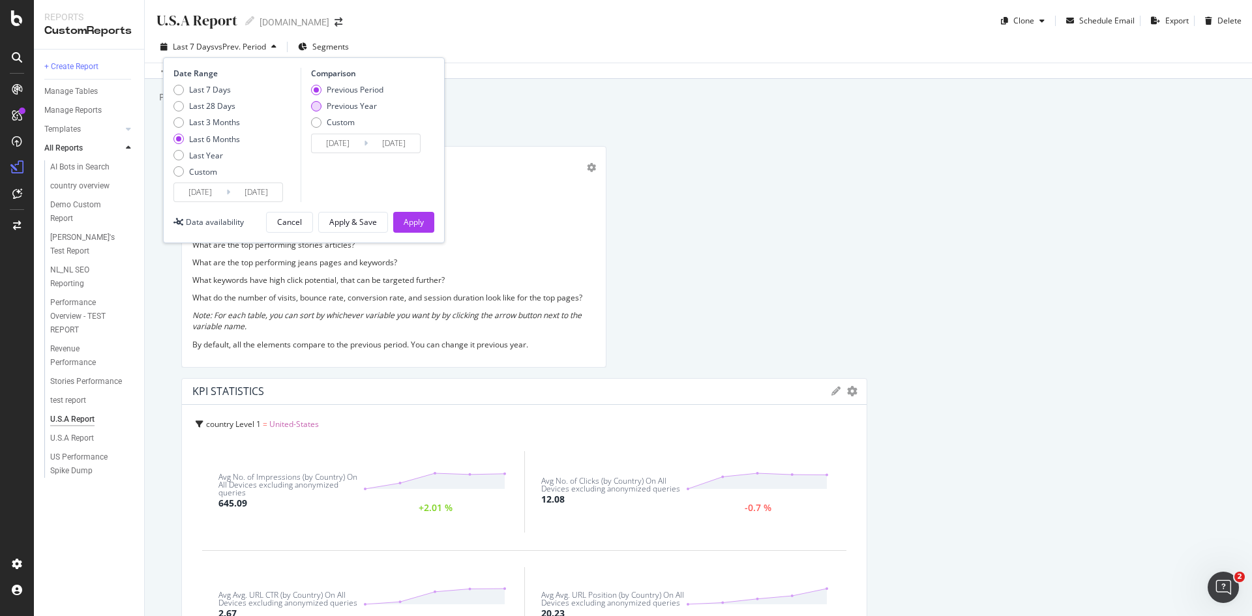
type input "2024/02/14"
type input "2024/08/12"
click at [415, 223] on div "Apply" at bounding box center [414, 222] width 20 height 11
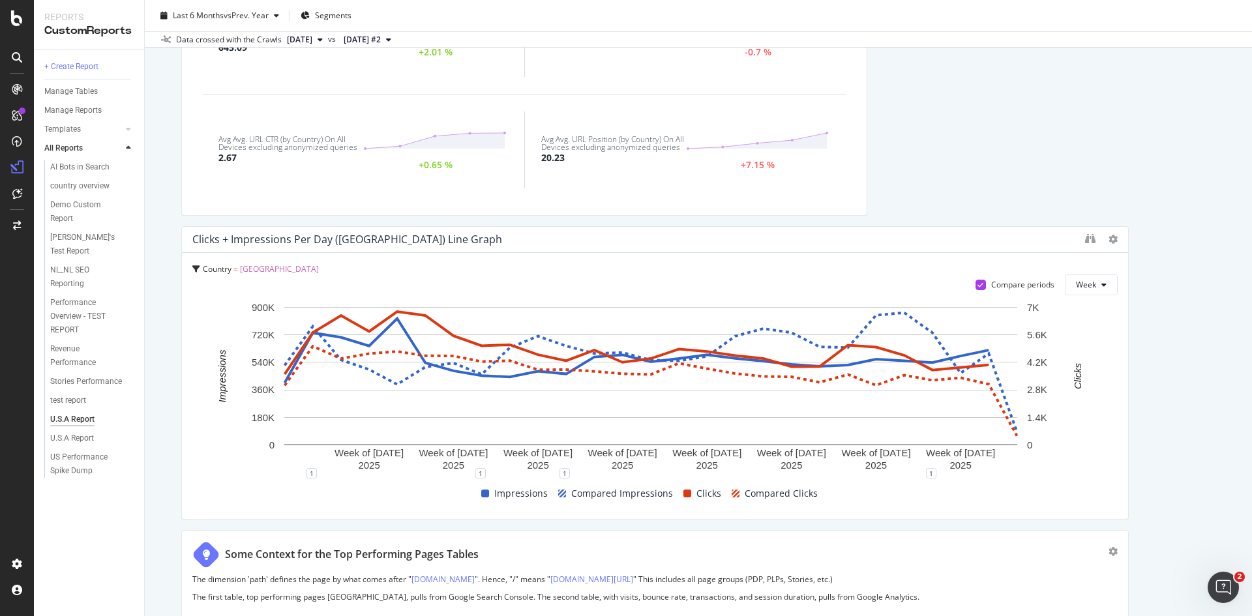
scroll to position [457, 0]
click at [1076, 286] on span "Week" at bounding box center [1086, 283] width 20 height 11
click at [1088, 364] on span "Month" at bounding box center [1078, 359] width 23 height 12
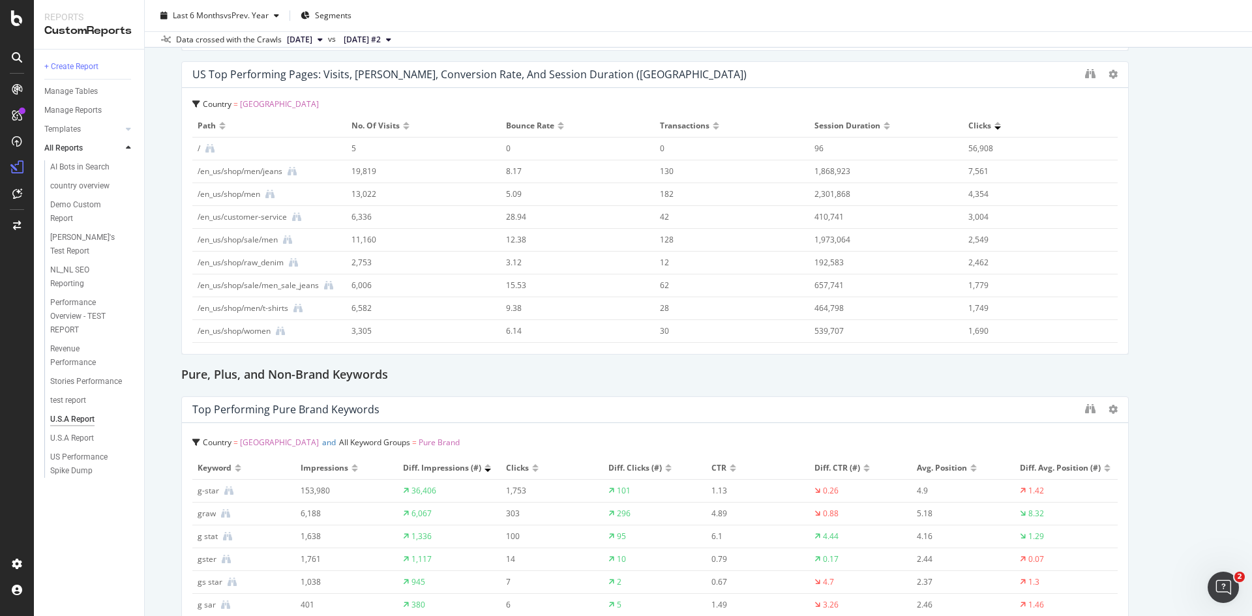
scroll to position [1174, 0]
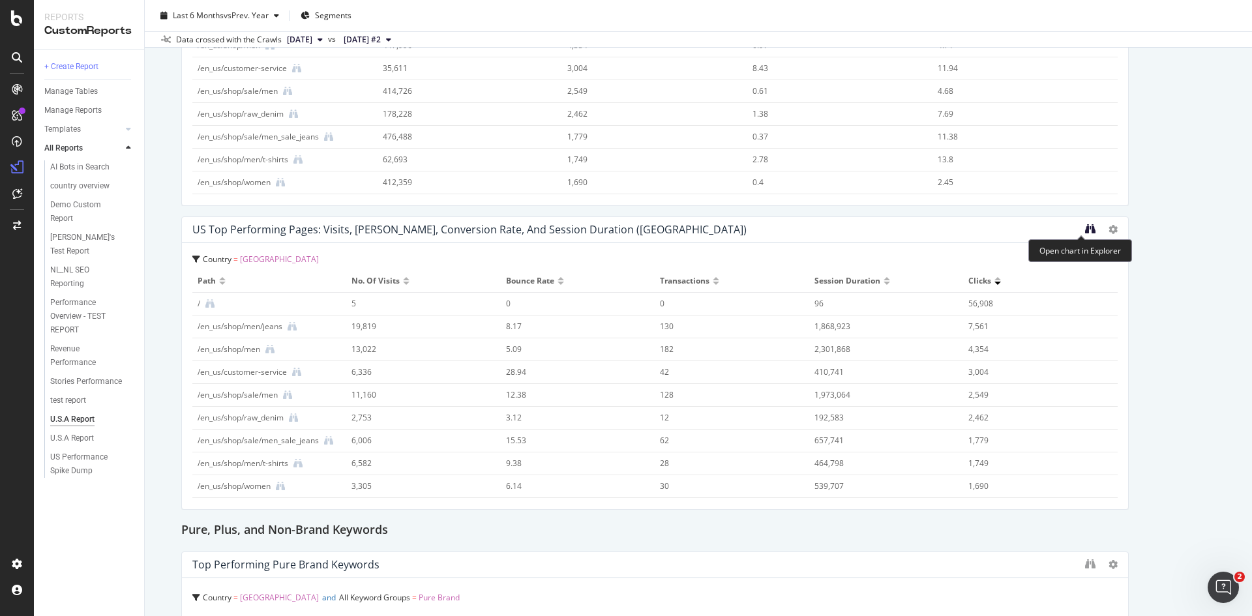
click at [1085, 226] on icon "binoculars" at bounding box center [1090, 229] width 10 height 10
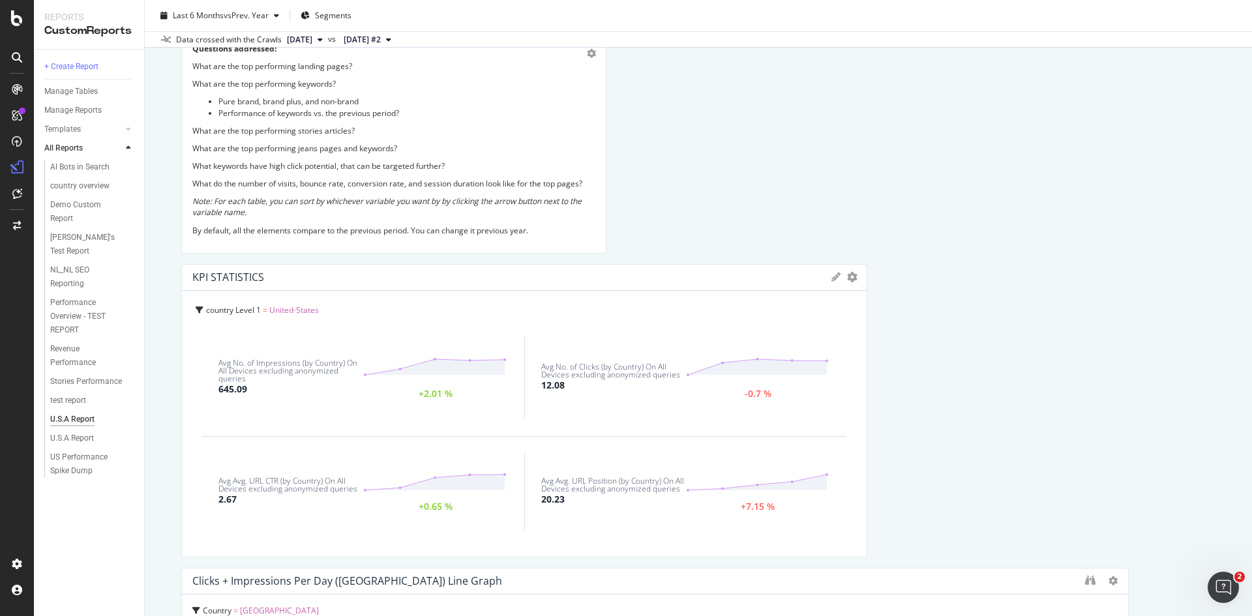
scroll to position [196, 0]
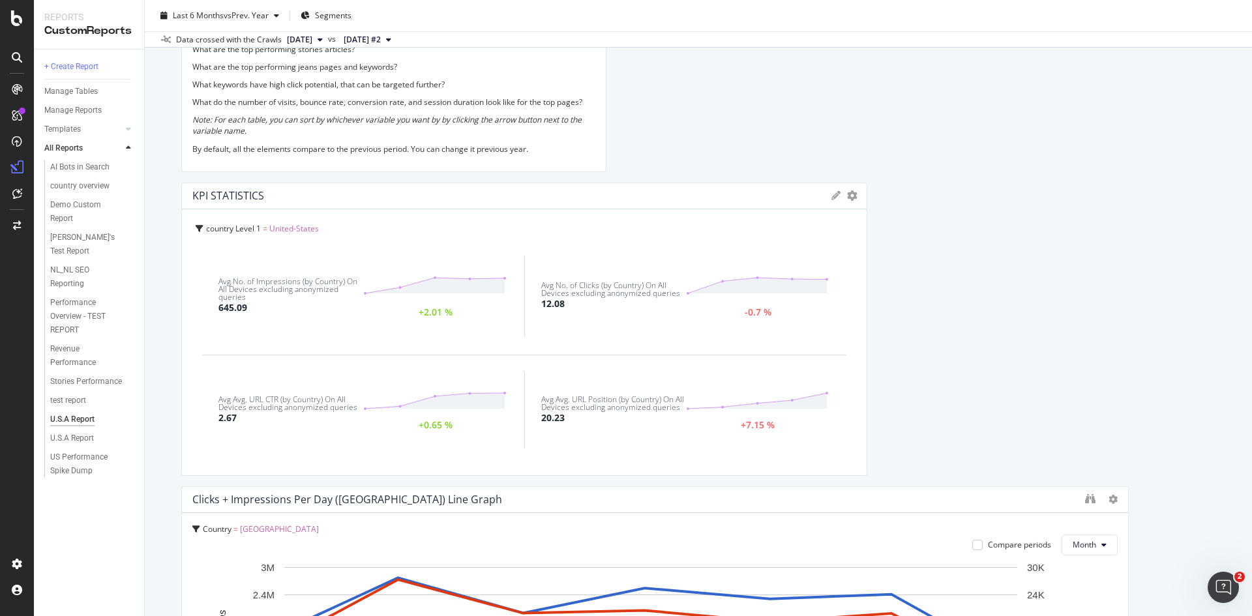
click at [164, 282] on div "U.S.A Report U.S.A Report www.g-star.com Clone Schedule Email Export Delete Las…" at bounding box center [698, 308] width 1107 height 616
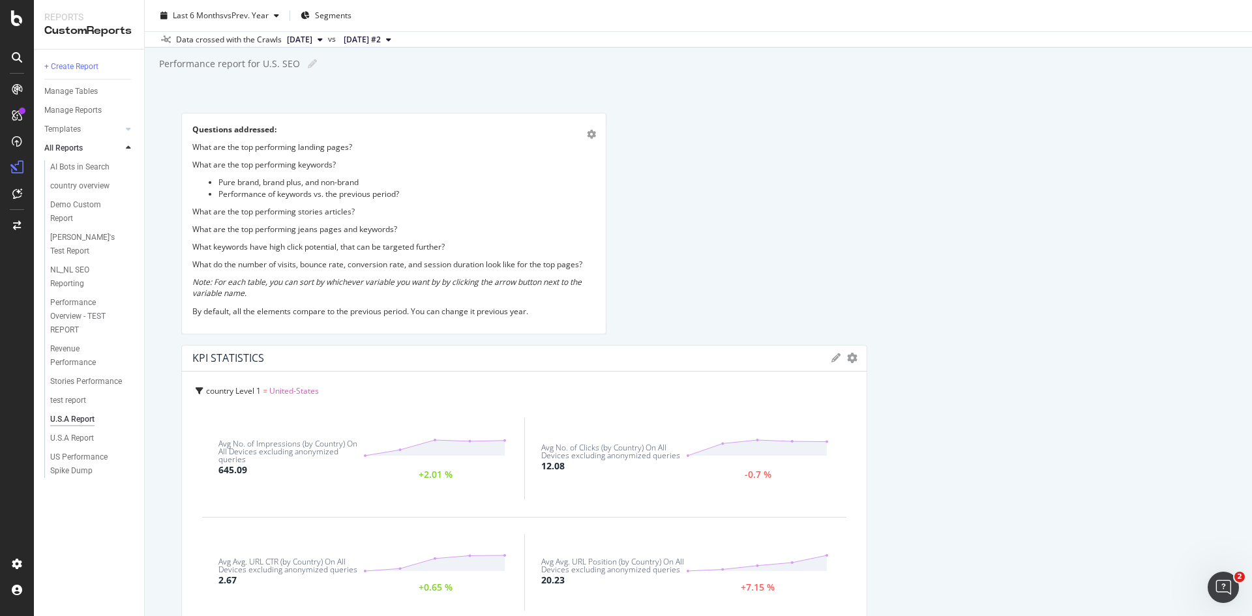
scroll to position [0, 0]
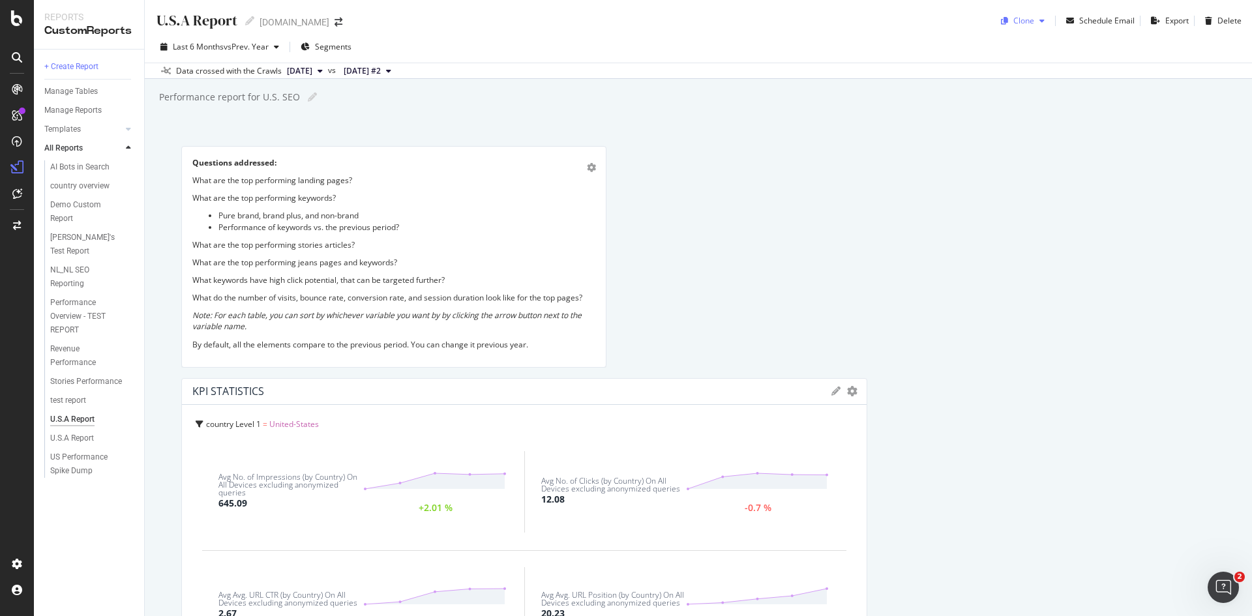
click at [1034, 24] on div "button" at bounding box center [1042, 21] width 16 height 8
click at [311, 23] on div "[DOMAIN_NAME]" at bounding box center [295, 22] width 70 height 13
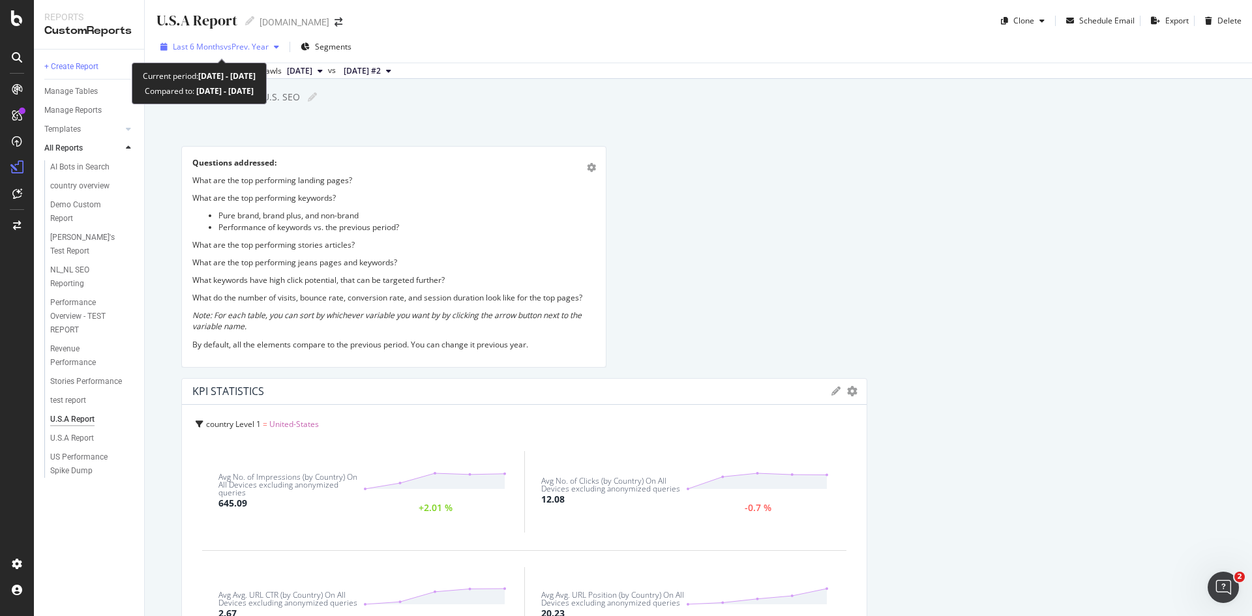
click at [264, 45] on span "vs Prev. Year" at bounding box center [246, 46] width 45 height 11
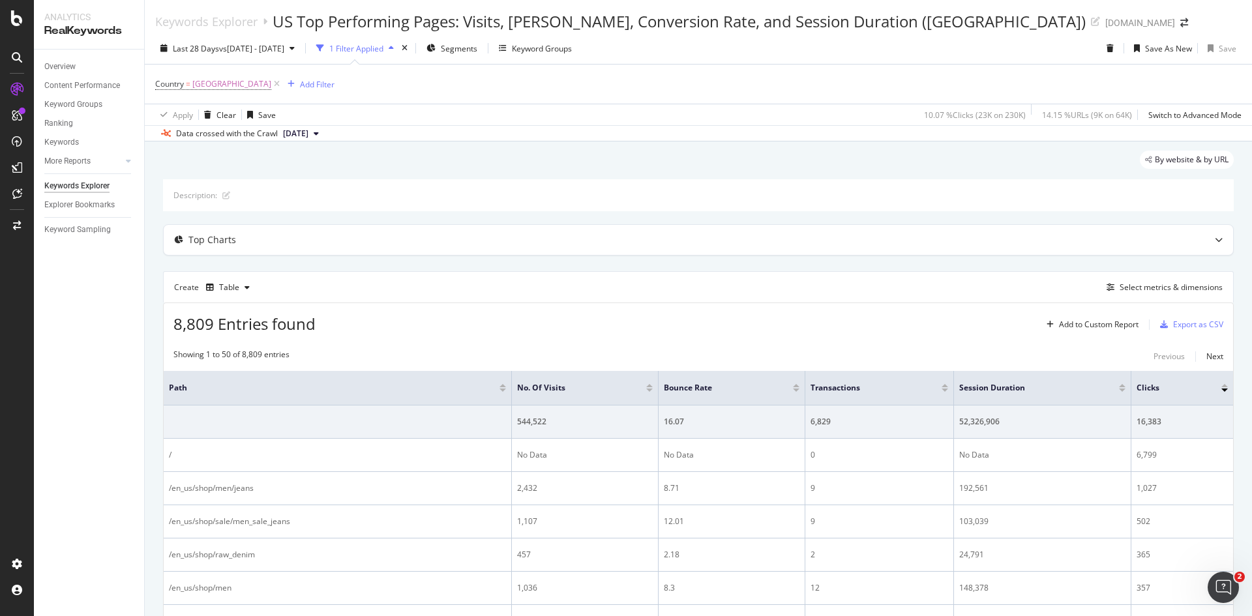
click at [308, 136] on span "[DATE]" at bounding box center [295, 134] width 25 height 12
click at [349, 176] on div "[DATE] 156K URLs" at bounding box center [322, 178] width 83 height 12
